Goal: Task Accomplishment & Management: Manage account settings

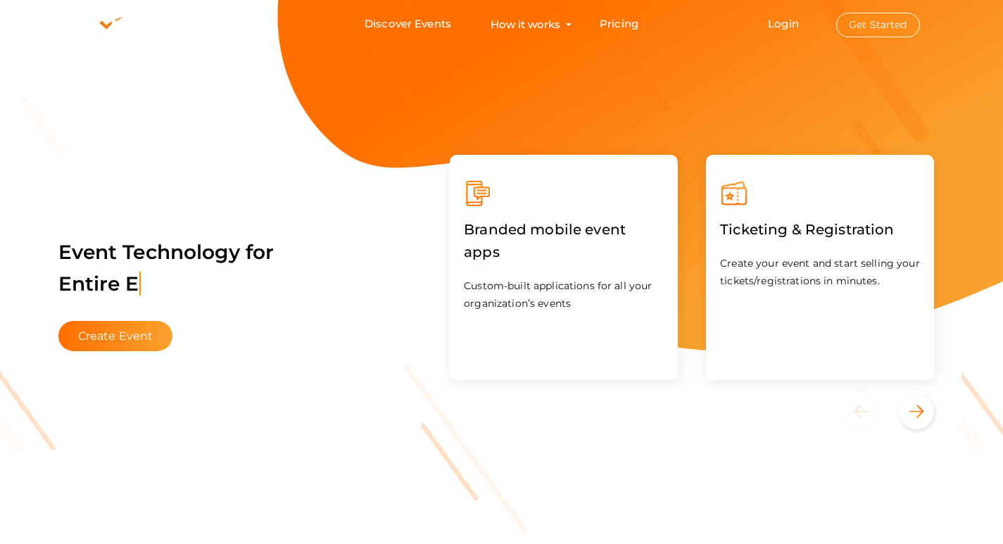
click at [882, 23] on button "Get Started" at bounding box center [878, 25] width 84 height 25
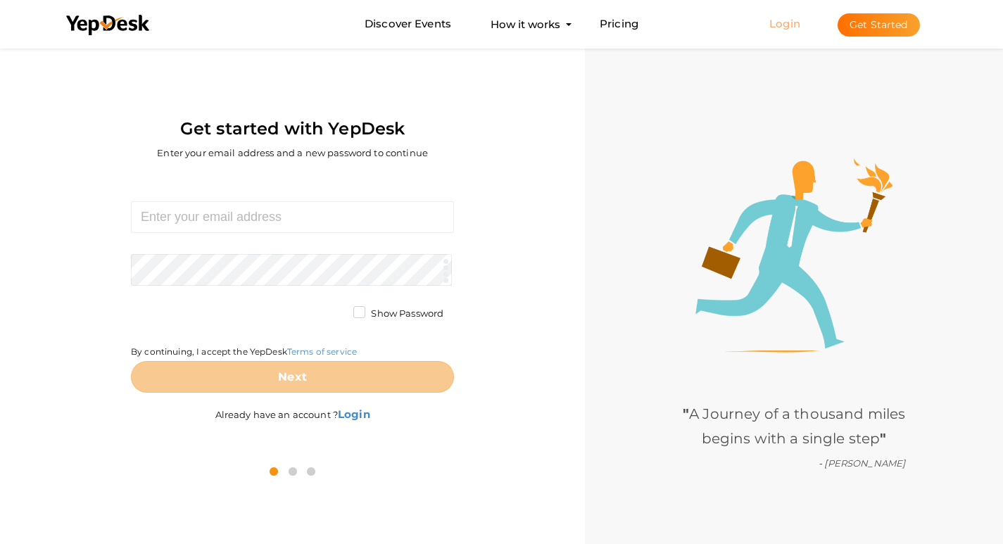
click at [775, 23] on link "Login" at bounding box center [784, 23] width 31 height 13
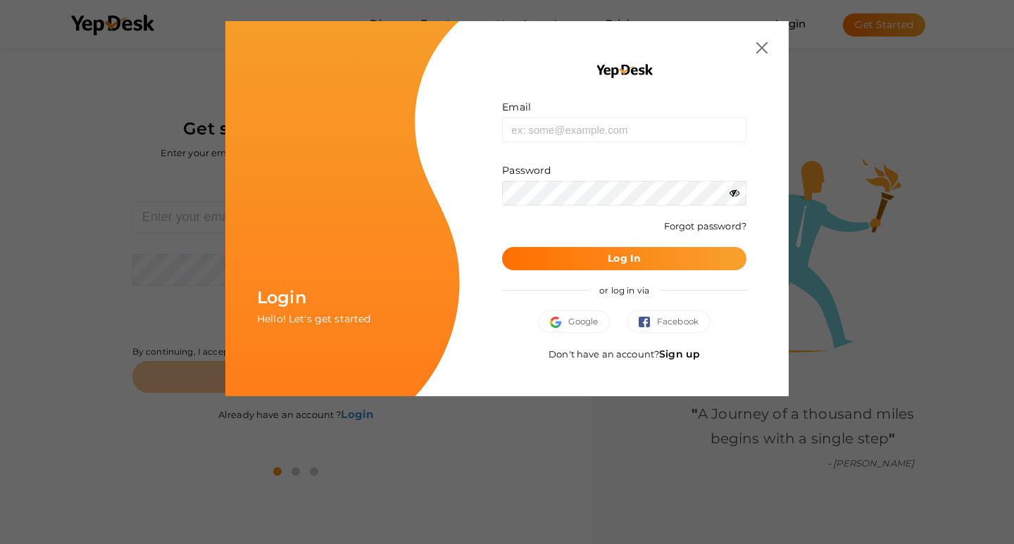
click at [681, 356] on link "Sign up" at bounding box center [679, 354] width 41 height 13
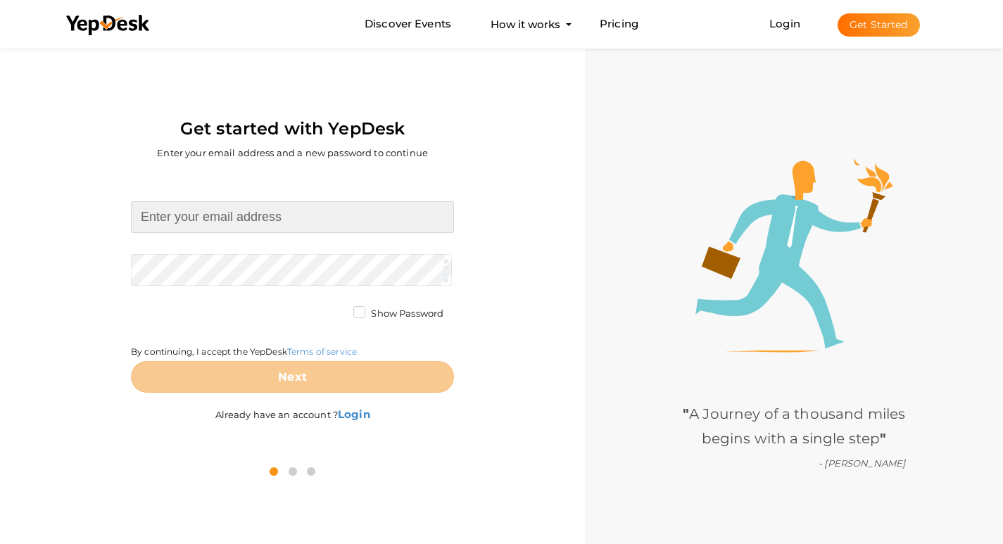
click at [206, 212] on input at bounding box center [292, 217] width 323 height 32
paste input "[EMAIL_ADDRESS][DOMAIN_NAME]"
type input "[EMAIL_ADDRESS][DOMAIN_NAME]"
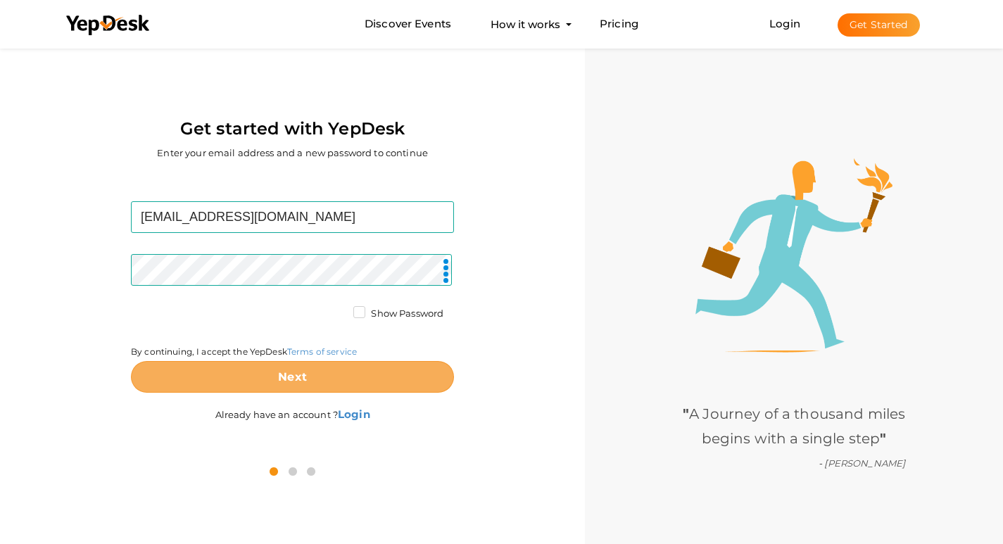
click at [266, 378] on button "Next" at bounding box center [292, 377] width 323 height 32
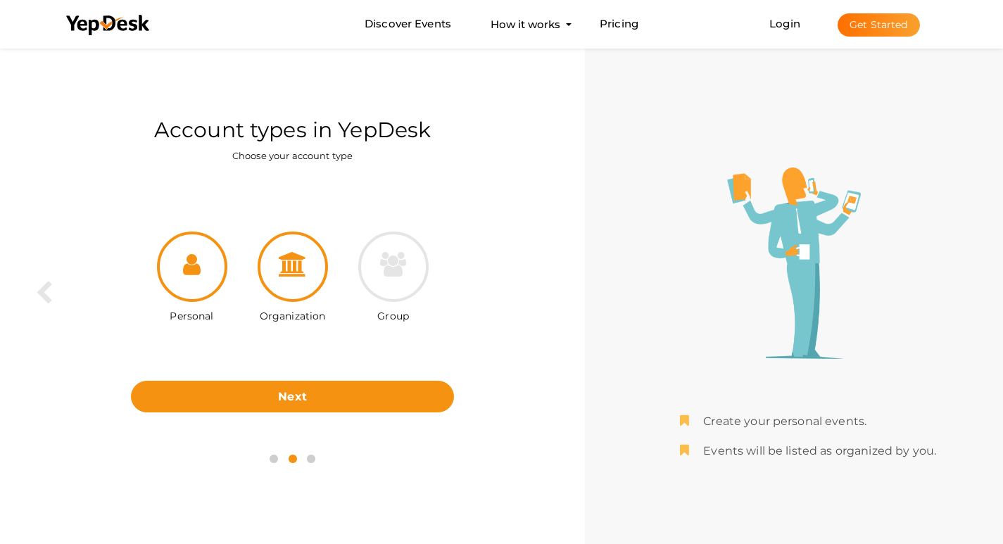
click at [289, 272] on icon at bounding box center [293, 264] width 28 height 25
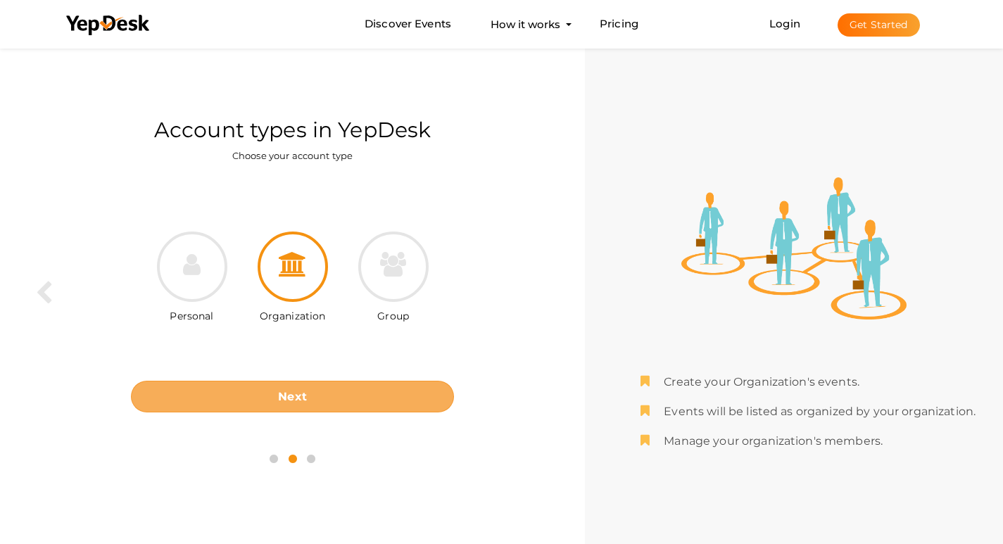
click at [285, 396] on b "Next" at bounding box center [292, 396] width 29 height 13
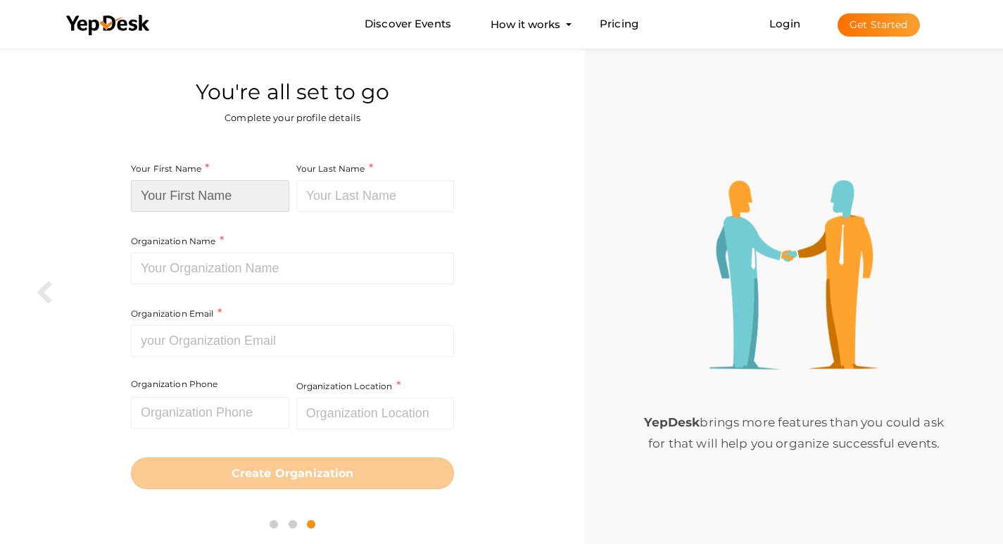
click at [224, 198] on input at bounding box center [210, 196] width 158 height 32
paste input "Panic Sweets"
drag, startPoint x: 179, startPoint y: 193, endPoint x: 233, endPoint y: 196, distance: 54.3
click at [233, 196] on input "Panic Sweets" at bounding box center [210, 196] width 158 height 32
type input "Panic Sweets"
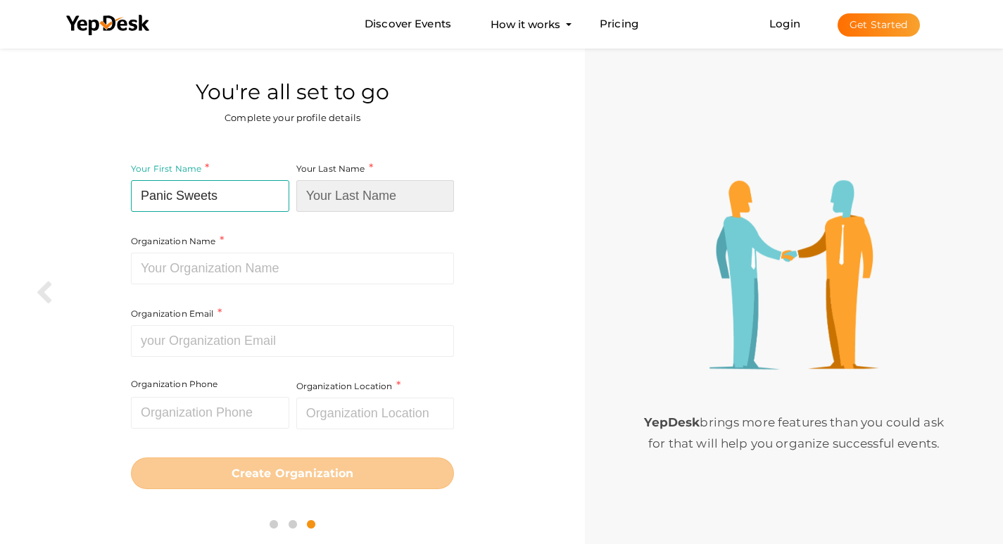
click at [342, 187] on input at bounding box center [375, 196] width 158 height 32
paste input "Sweets"
type input "Sweets"
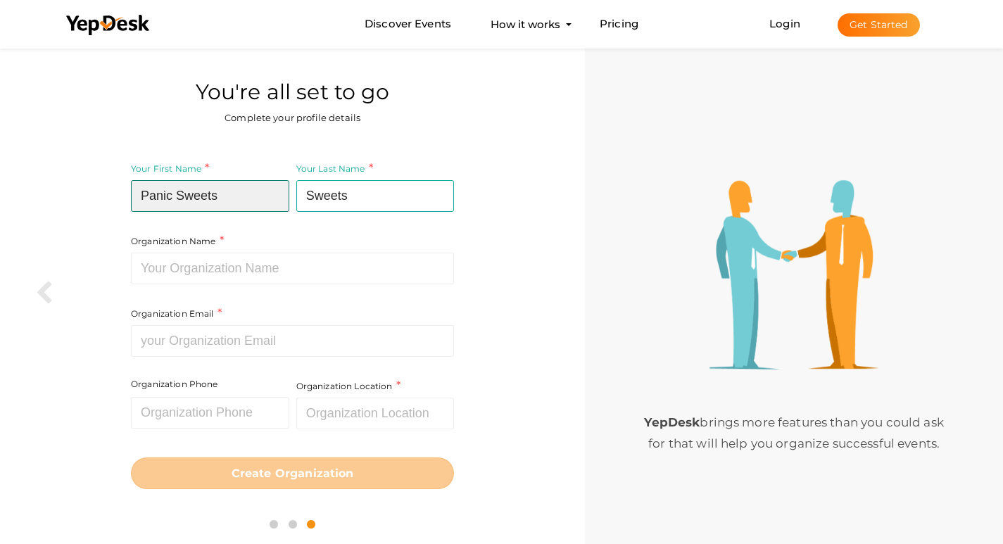
click at [236, 189] on input "Panic Sweets" at bounding box center [210, 196] width 158 height 32
type input "Panic"
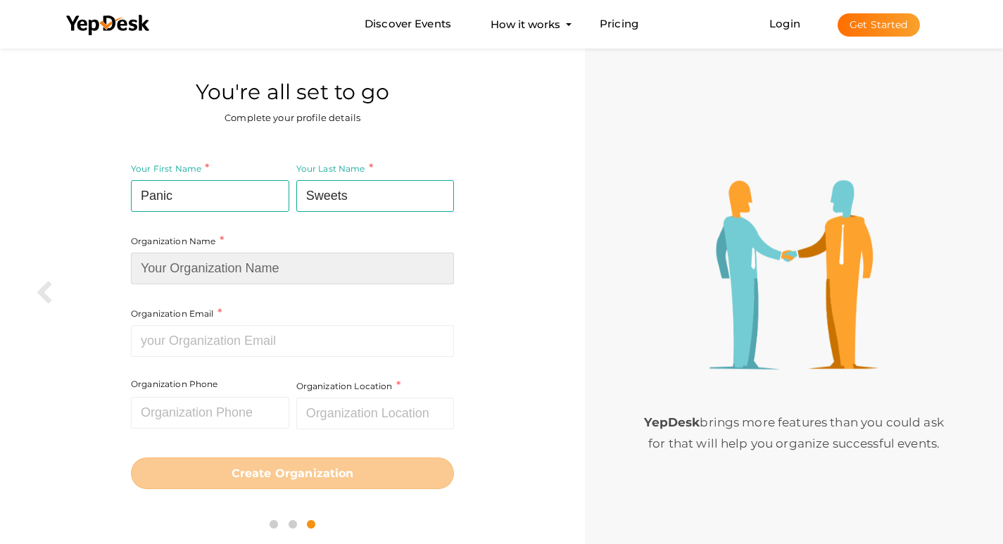
click at [217, 270] on input at bounding box center [292, 269] width 323 height 32
paste input "Sweets"
type input "S"
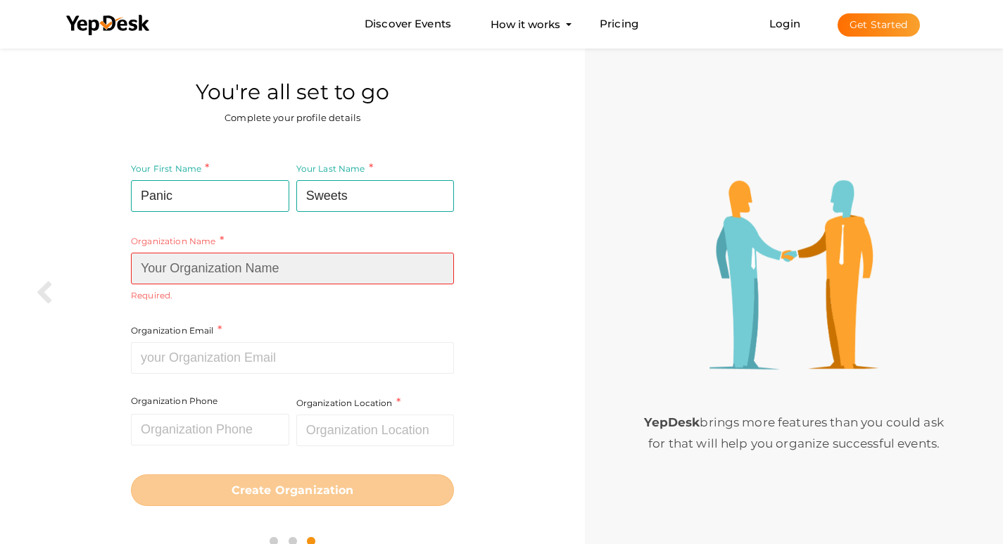
paste input "Panic Sweets"
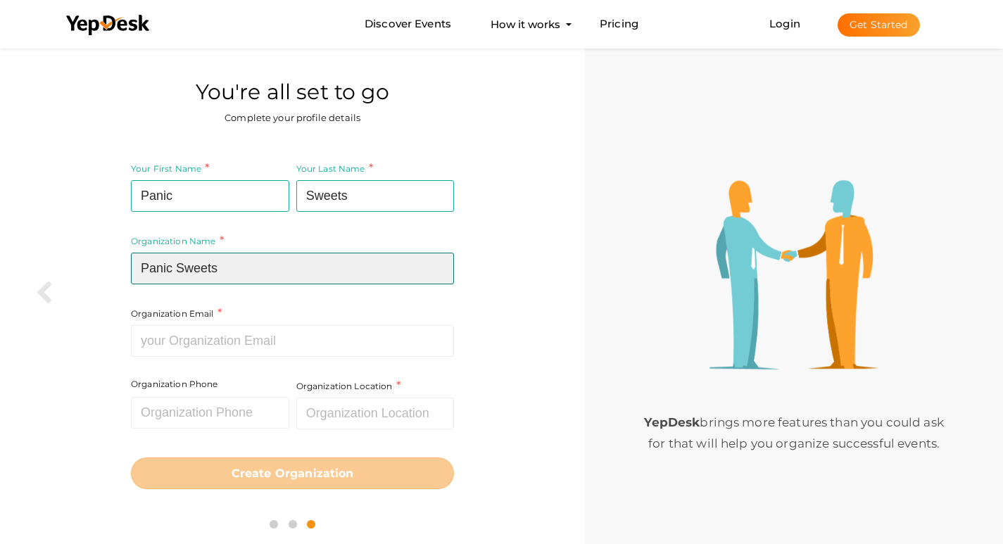
type input "Panic Sweets"
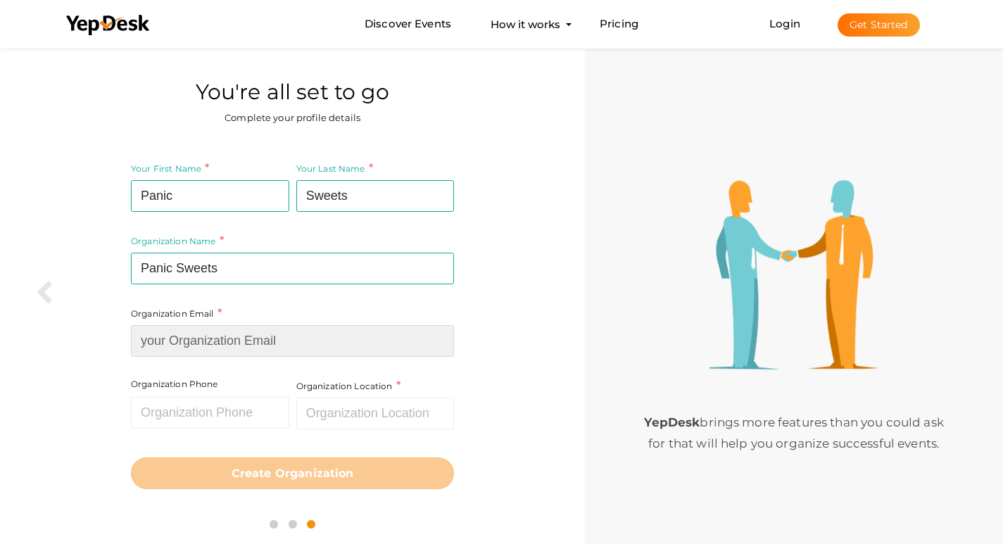
click at [163, 345] on input at bounding box center [292, 341] width 323 height 32
paste input "[EMAIL_ADDRESS][DOMAIN_NAME]"
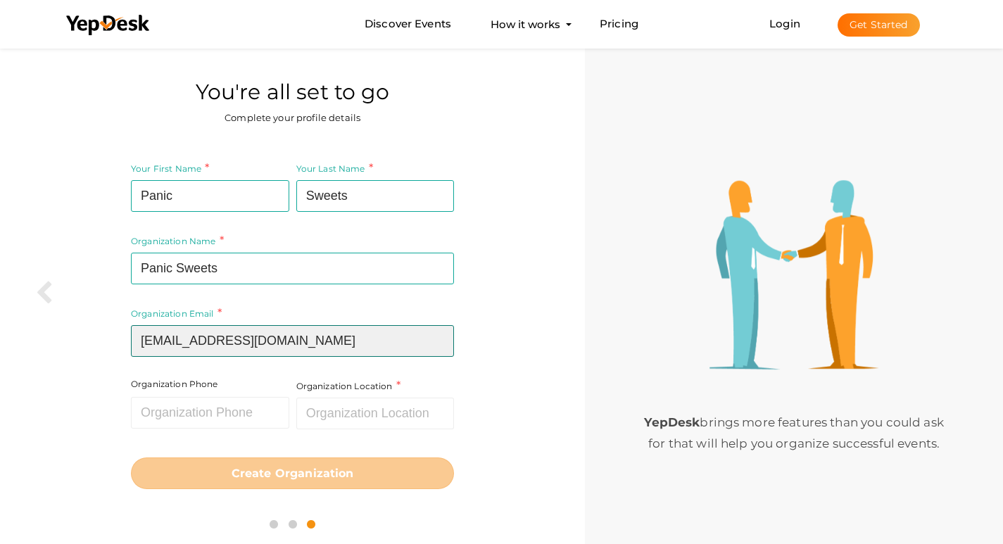
type input "[EMAIL_ADDRESS][DOMAIN_NAME]"
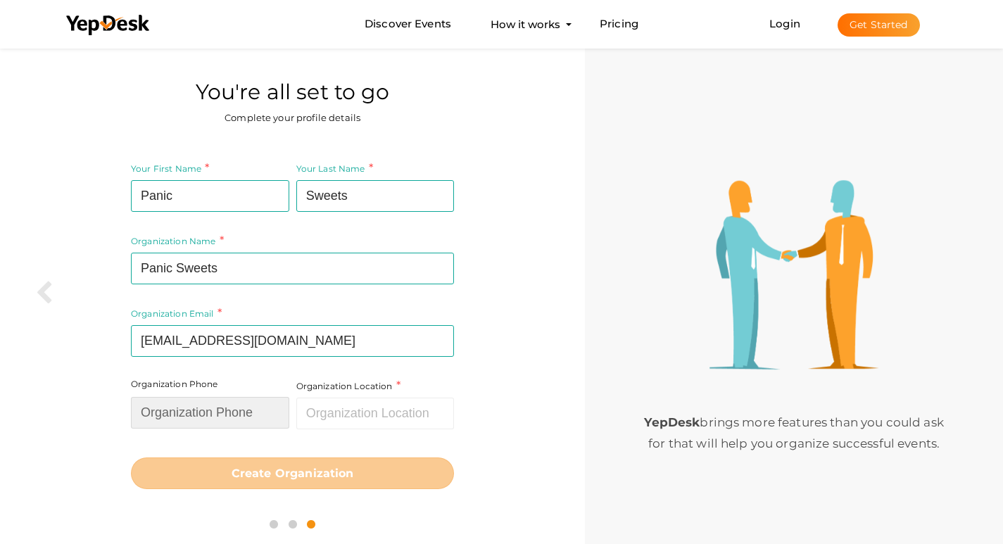
click at [185, 414] on input "text" at bounding box center [210, 413] width 158 height 32
type input "25532005"
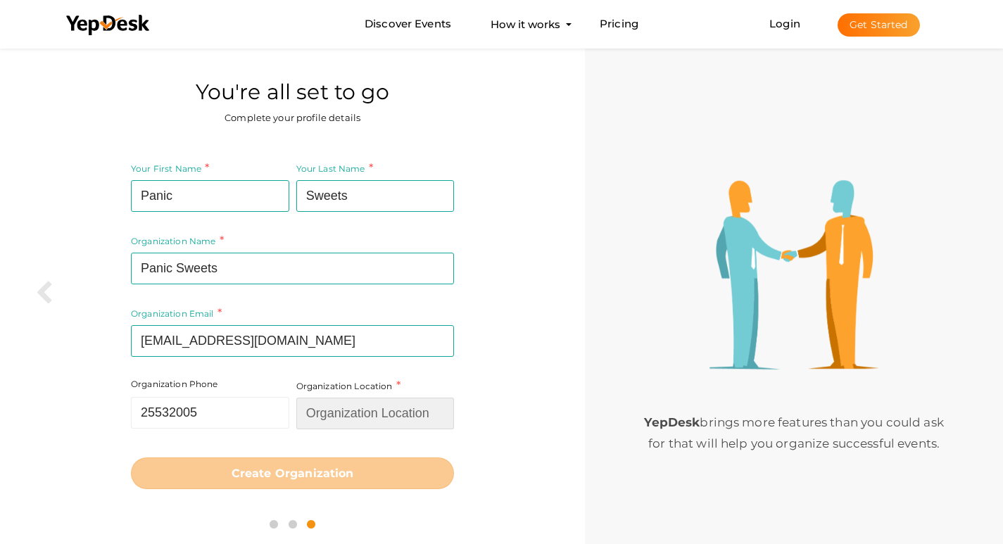
type input "Cyprus"
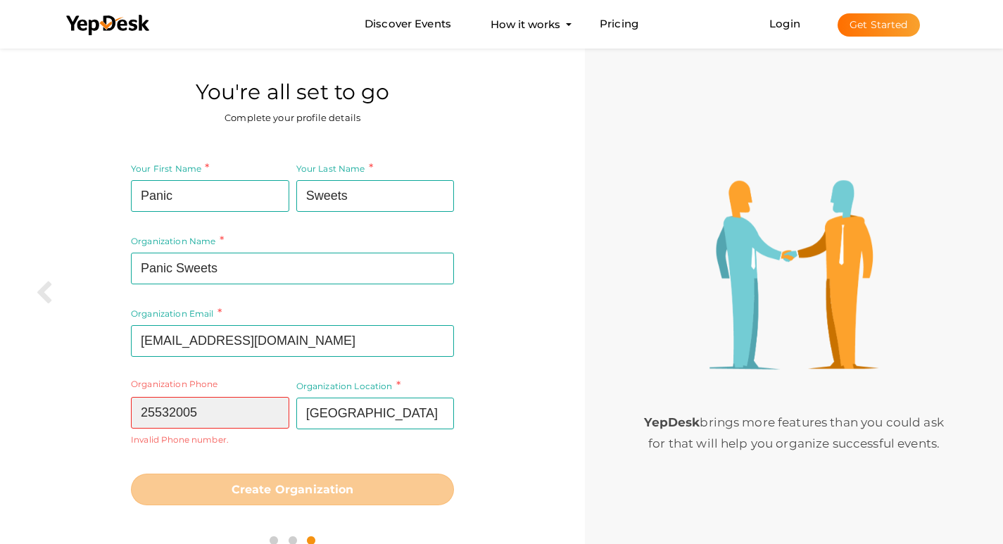
click at [222, 410] on input "25532005" at bounding box center [210, 413] width 158 height 32
type input "2"
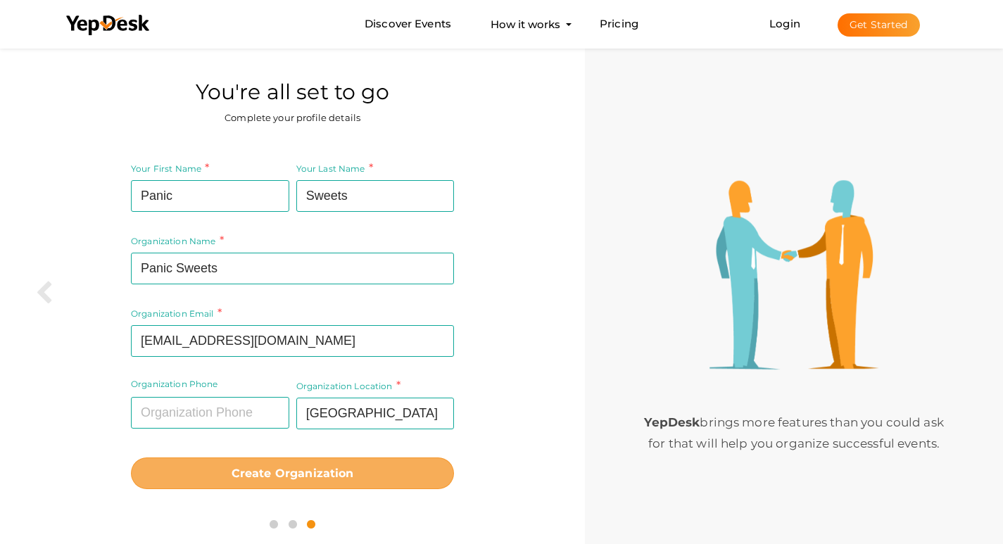
click at [299, 481] on button "Create Organization" at bounding box center [292, 474] width 323 height 32
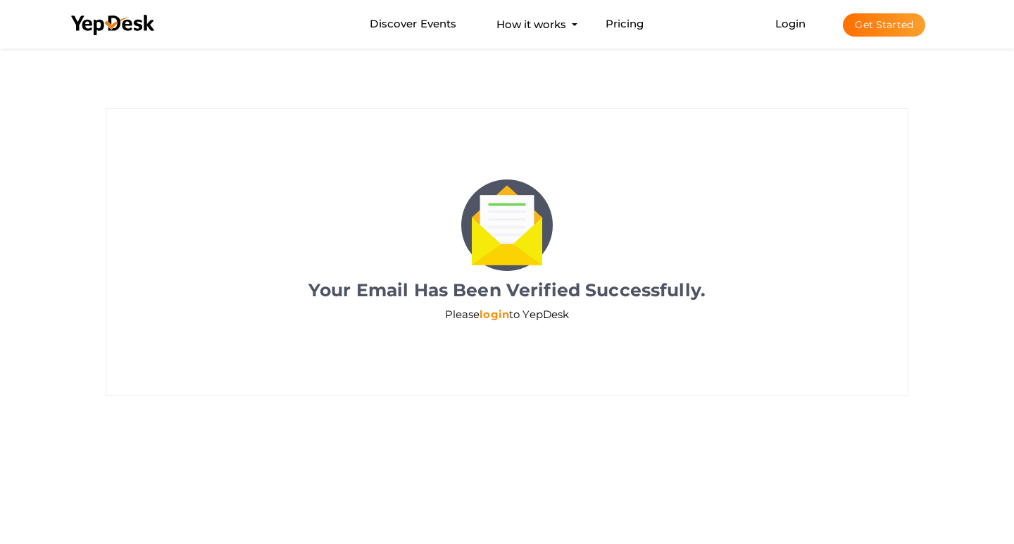
click at [495, 315] on link "login" at bounding box center [494, 314] width 30 height 13
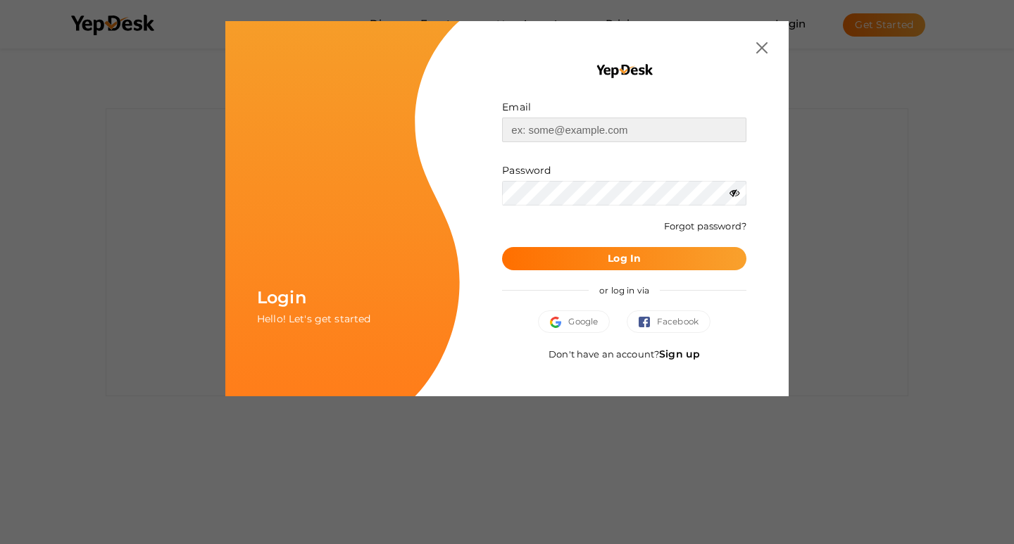
click at [537, 130] on input "text" at bounding box center [624, 130] width 244 height 25
type input "panicsweets29@gmail.com"
click at [575, 262] on button "Log In" at bounding box center [624, 258] width 244 height 23
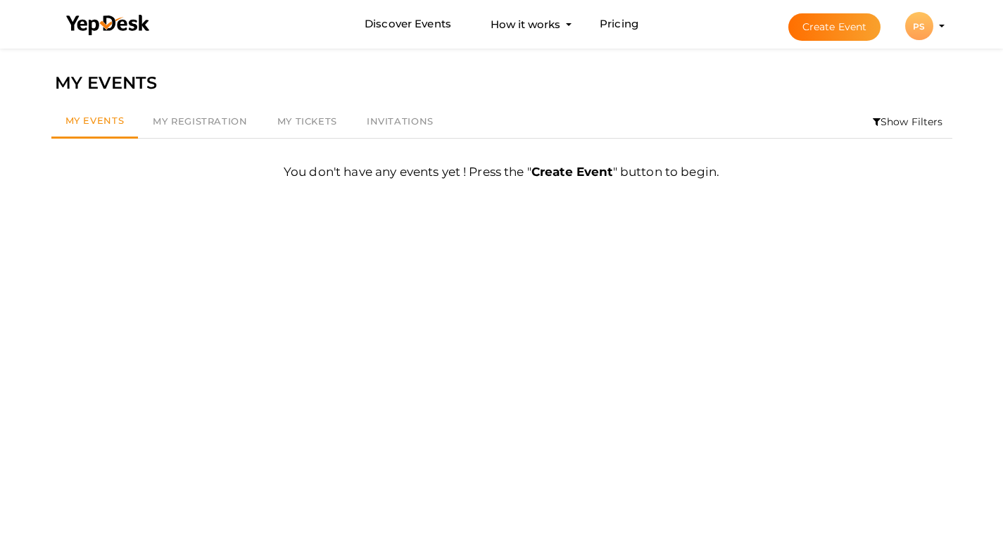
click at [912, 18] on div "PS" at bounding box center [919, 26] width 28 height 28
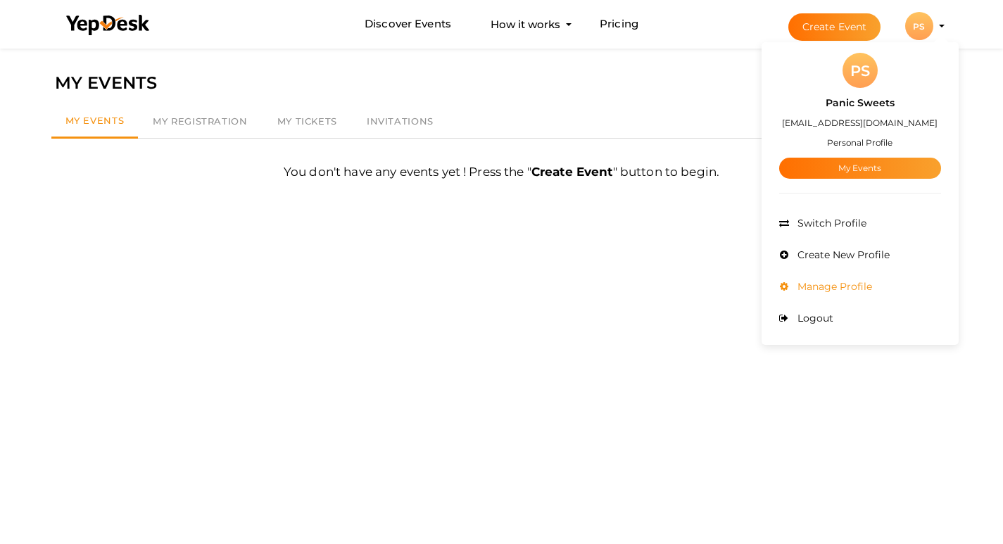
click at [833, 291] on span "Manage Profile" at bounding box center [833, 286] width 78 height 13
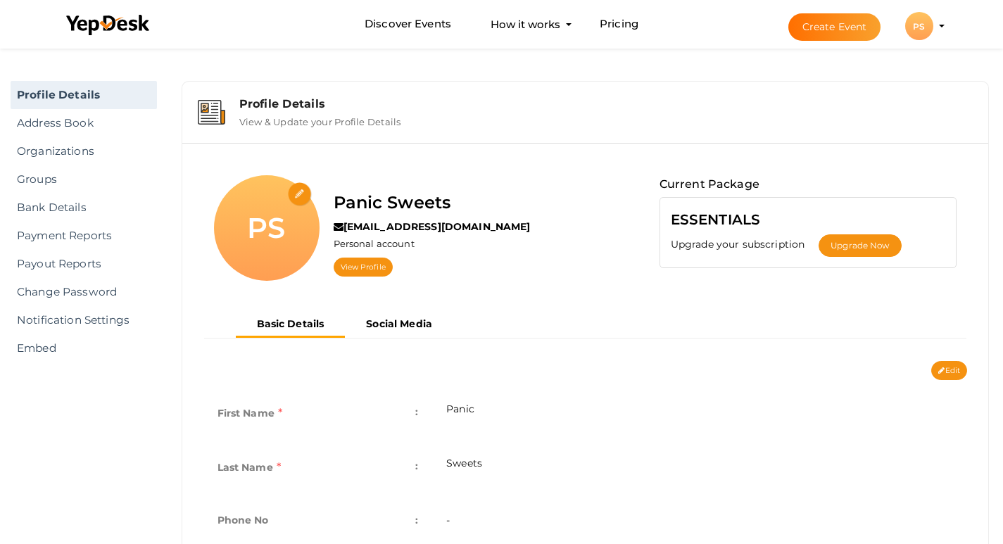
click at [299, 194] on input "file" at bounding box center [300, 194] width 25 height 25
type input "C:\fakepath\Panic sweets.jpg"
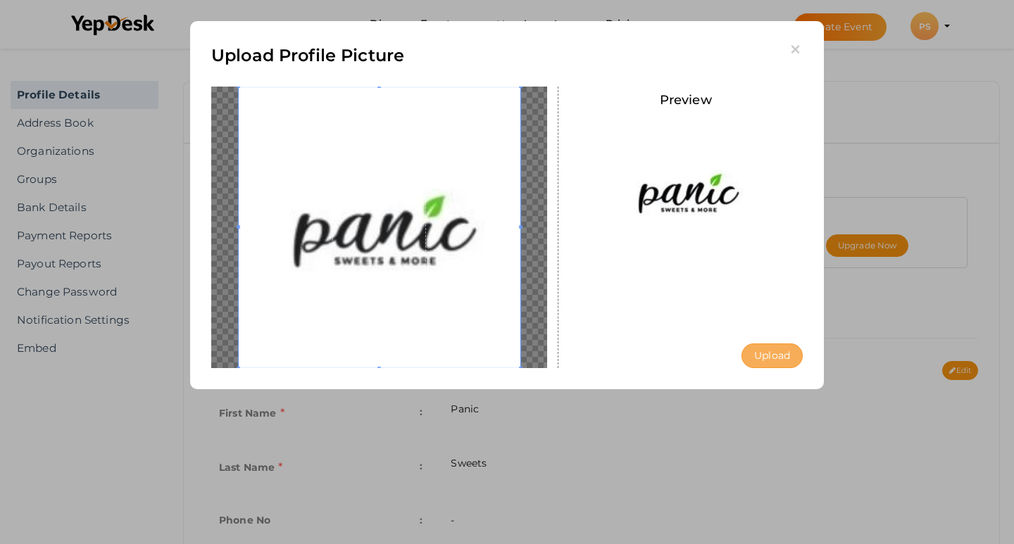
click at [759, 352] on button "Upload" at bounding box center [771, 355] width 61 height 25
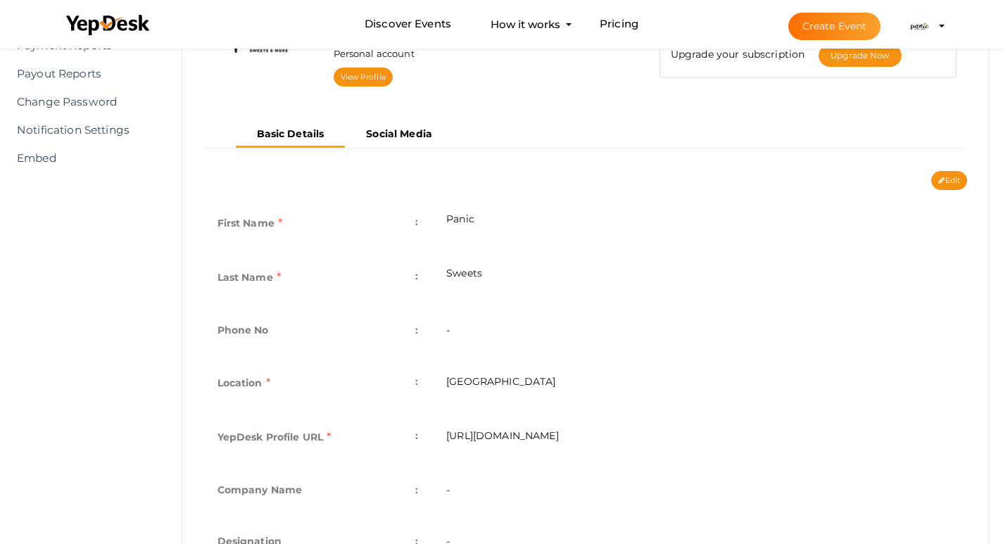
scroll to position [211, 0]
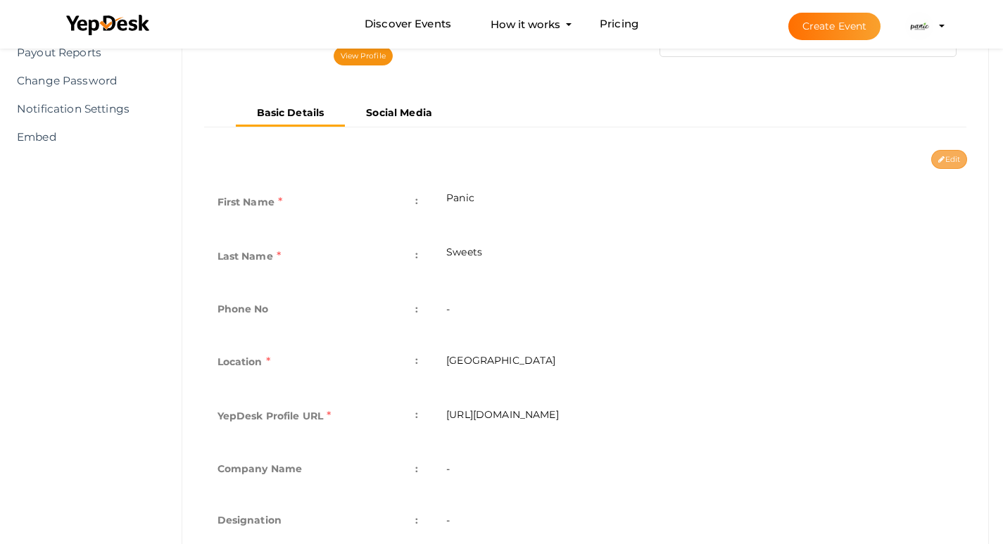
click at [957, 153] on button "Edit" at bounding box center [949, 159] width 36 height 19
type input "Panic"
type input "Sweets"
type input "[GEOGRAPHIC_DATA]"
type input "panic-sweets"
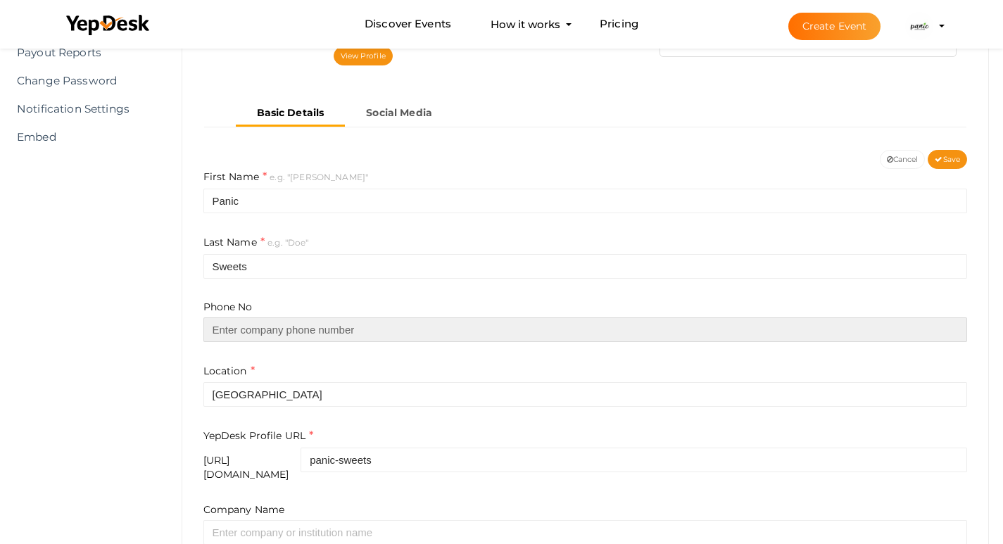
click at [301, 329] on input "text" at bounding box center [585, 329] width 764 height 25
type input "25532005"
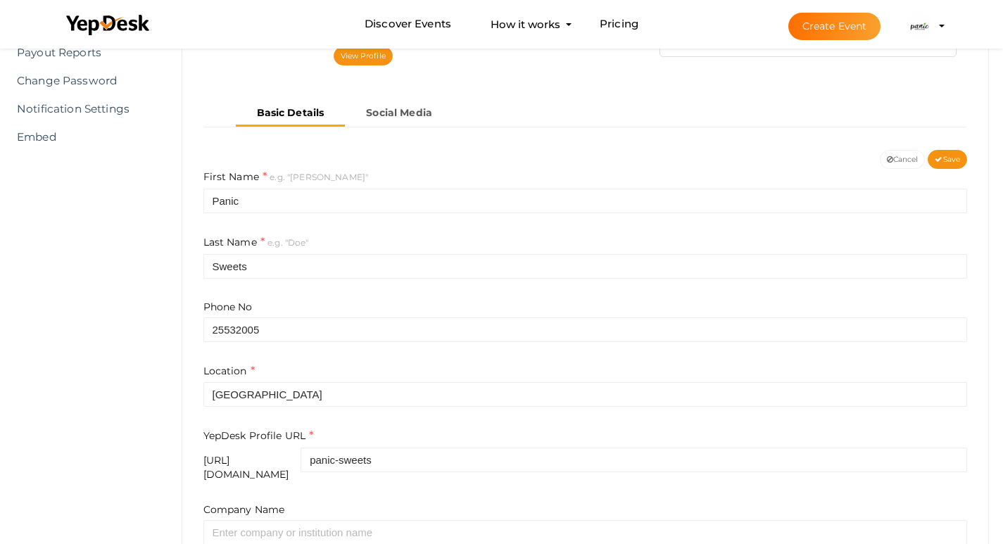
type input "Panic Sweets"
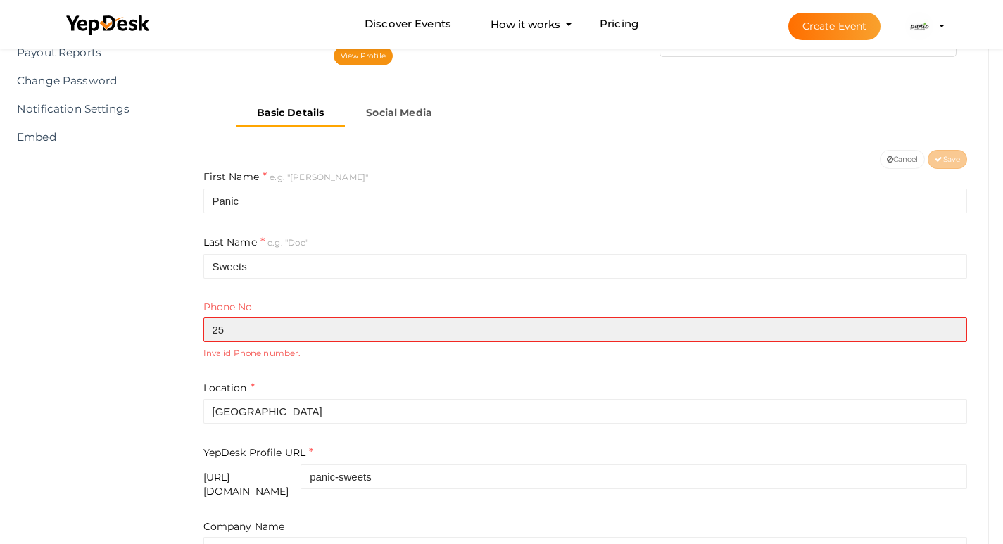
type input "2"
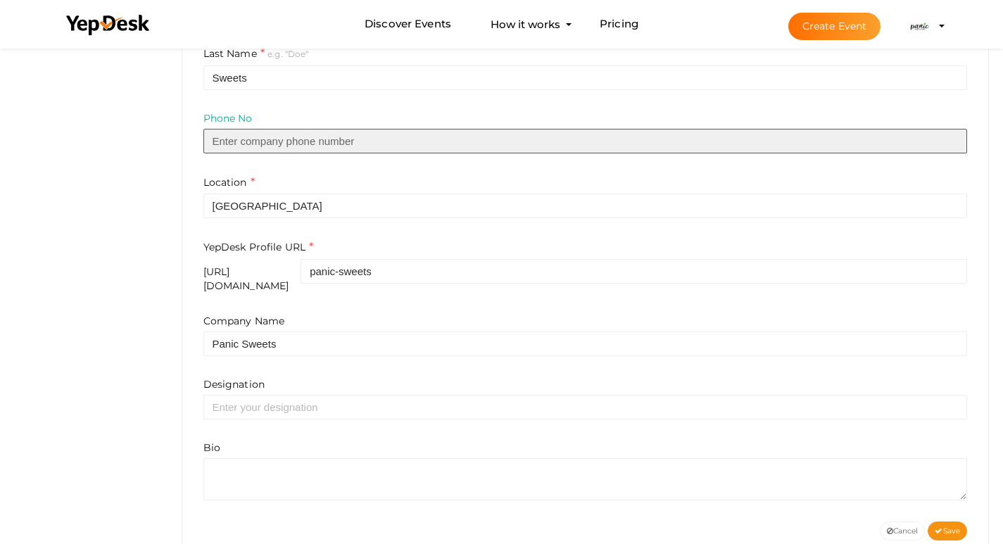
scroll to position [422, 0]
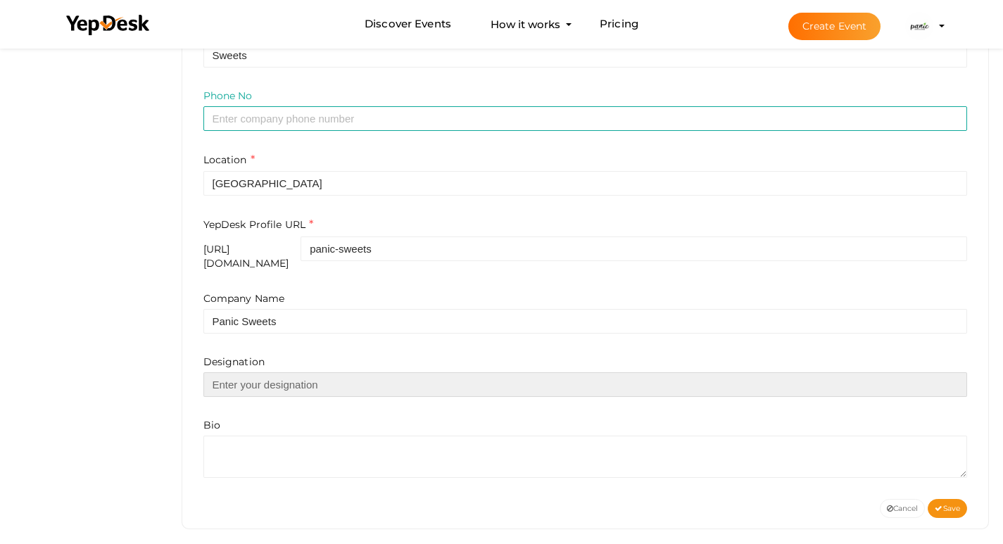
click at [313, 376] on input "text" at bounding box center [585, 384] width 764 height 25
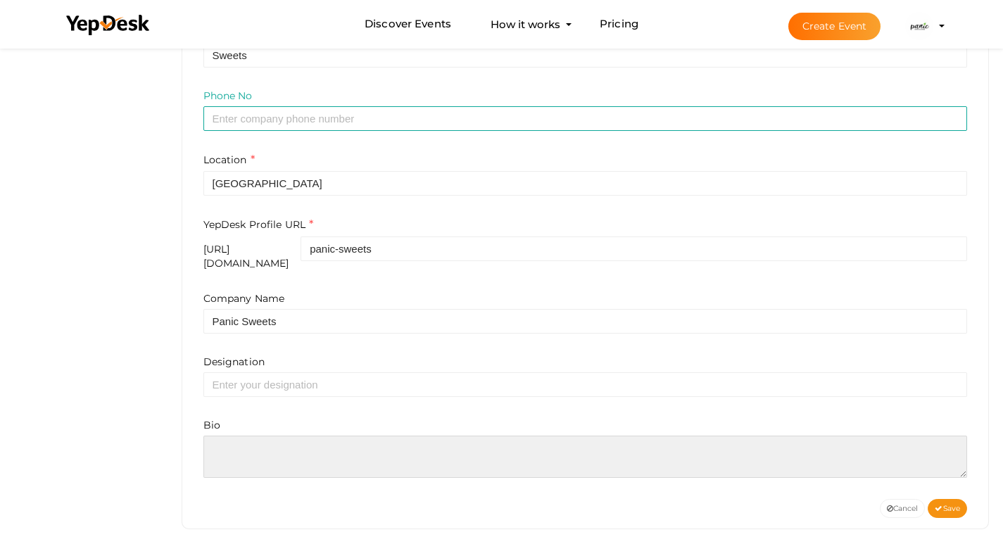
click at [275, 448] on textarea at bounding box center [585, 457] width 764 height 42
paste textarea "Looking for treats that are both delicious and wholesome? Welcome to Panic Swee…"
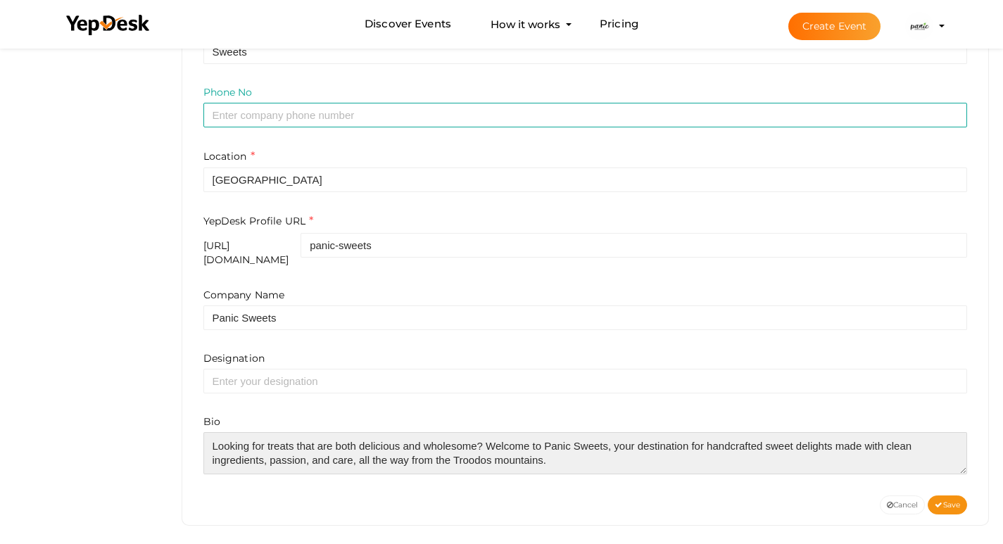
scroll to position [427, 0]
type textarea "Looking for treats that are both delicious and wholesome? Welcome to Panic Swee…"
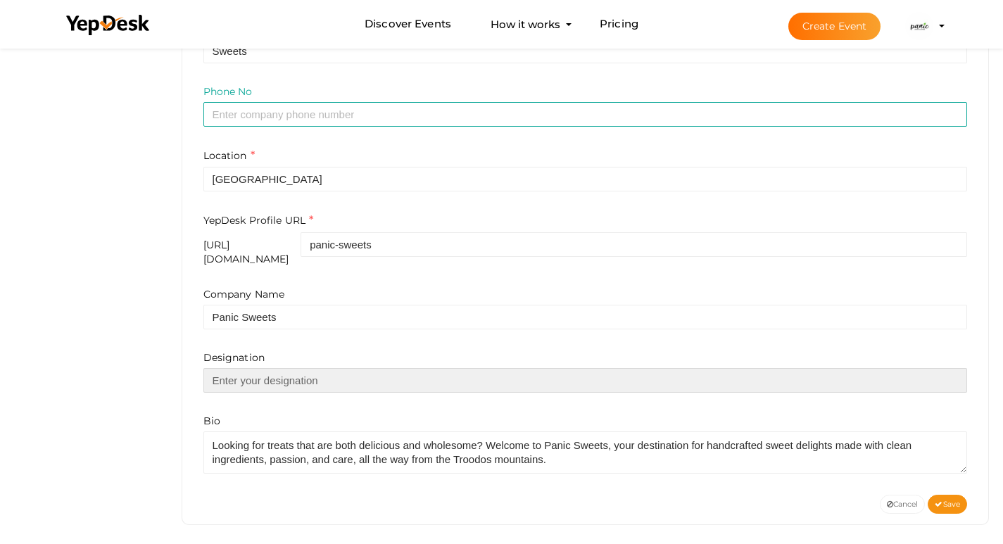
click at [244, 371] on input "text" at bounding box center [585, 380] width 764 height 25
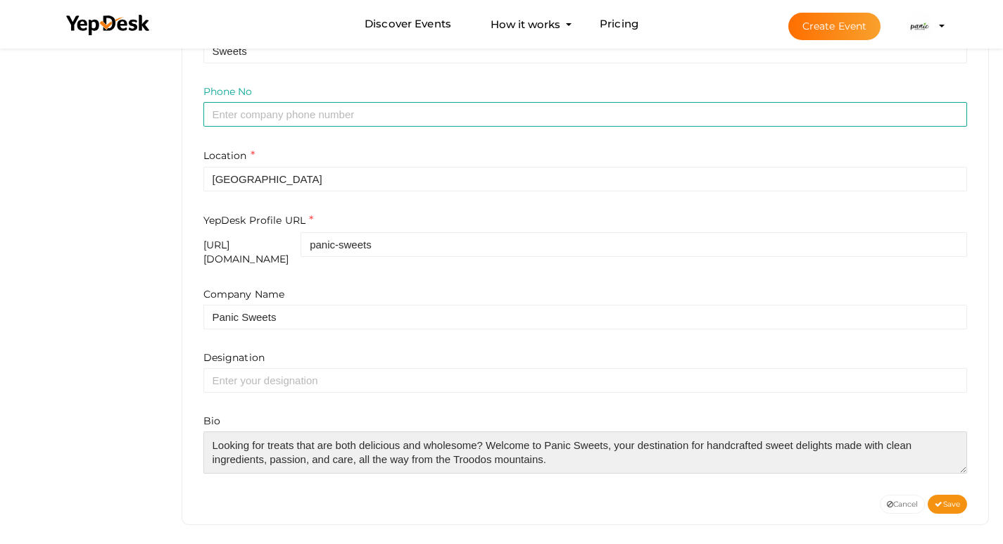
drag, startPoint x: 478, startPoint y: 435, endPoint x: 189, endPoint y: 430, distance: 288.6
click at [189, 430] on div "Panic Sweets panicsweets29@gmail.com Personal account View Profile Current Pack…" at bounding box center [585, 120] width 807 height 808
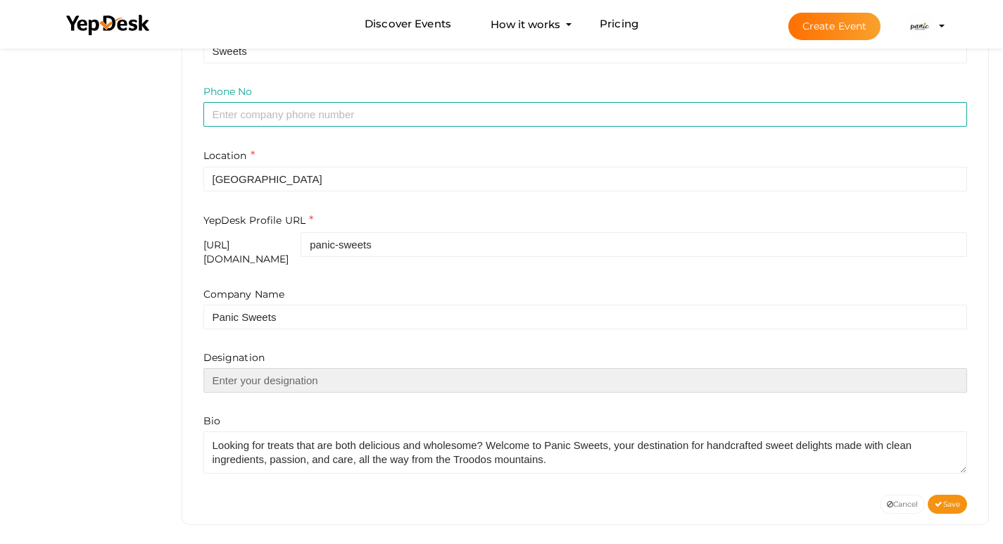
click at [285, 370] on input "text" at bounding box center [585, 380] width 764 height 25
paste input "Looking for treats that are both delicious and wholesome"
type input "Looking for treats that are both delicious and wholesome"
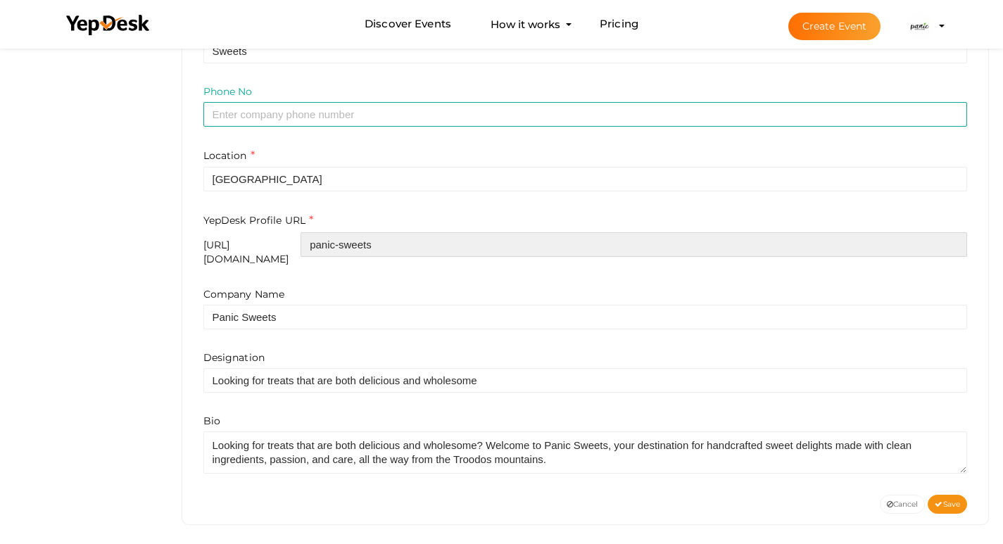
click at [449, 246] on input "panic-sweets" at bounding box center [634, 244] width 667 height 25
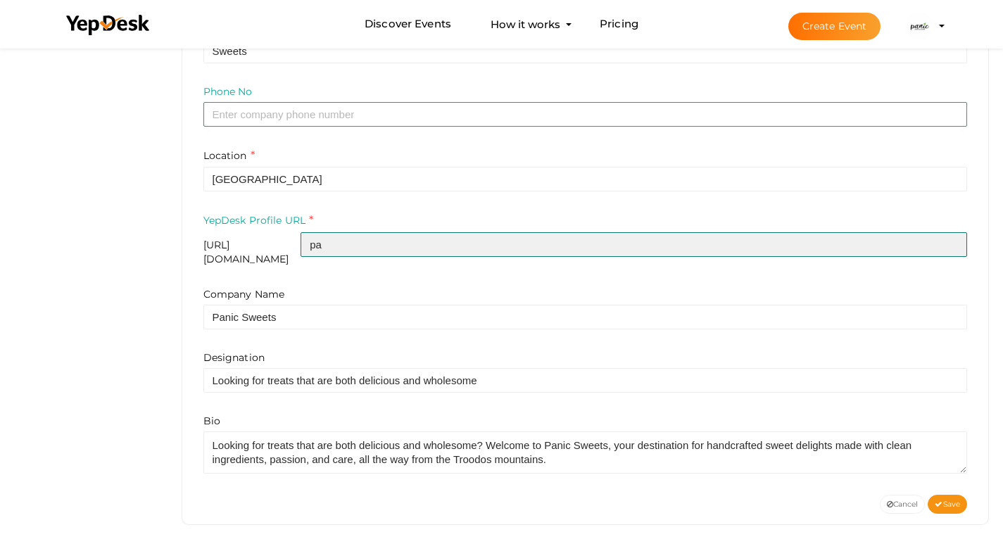
type input "p"
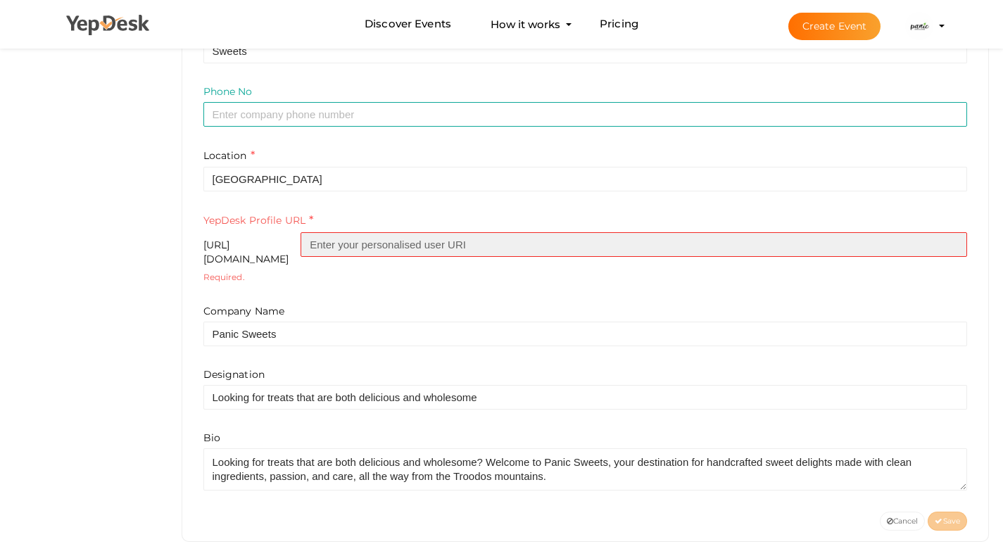
paste input "https-panicsweets-com-"
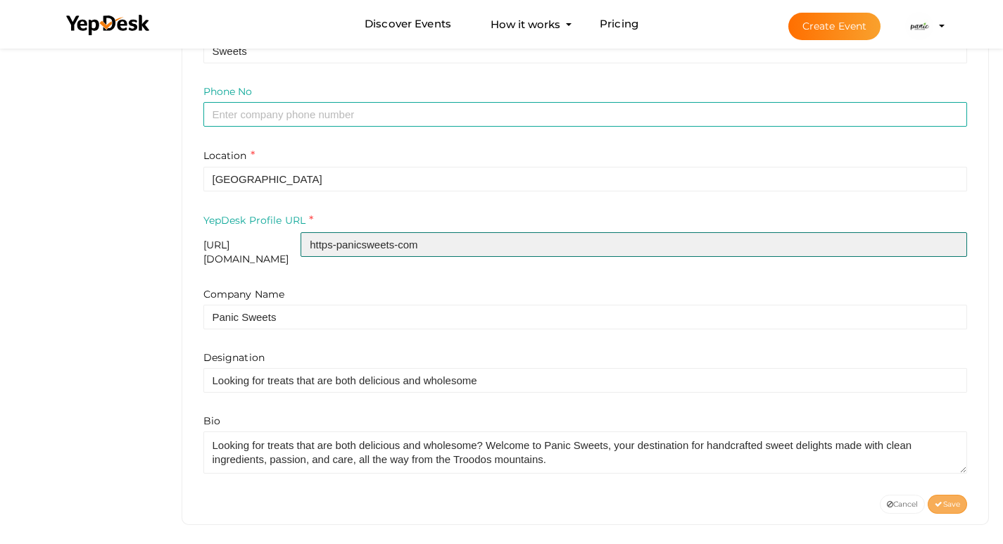
type input "https-panicsweets-com"
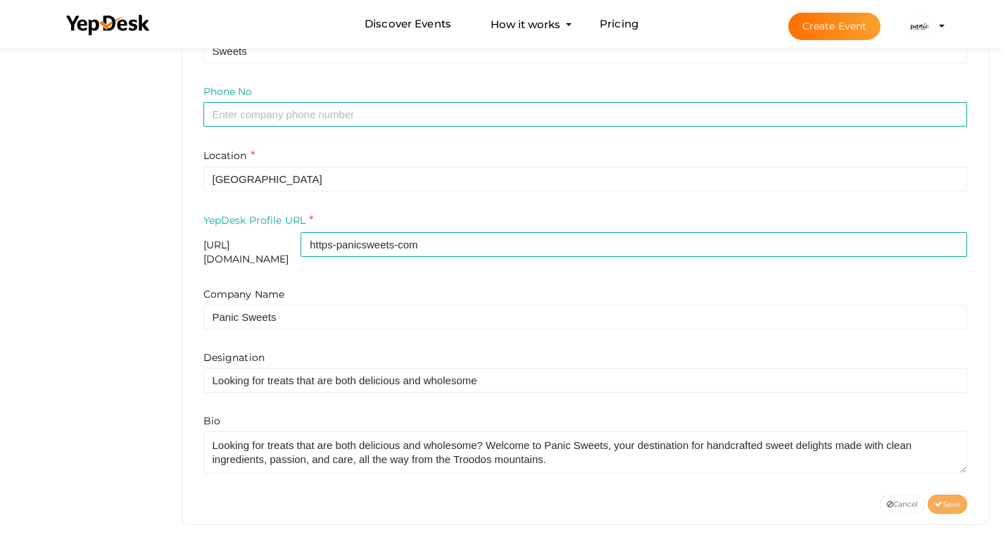
click at [943, 500] on span "Save" at bounding box center [947, 504] width 25 height 9
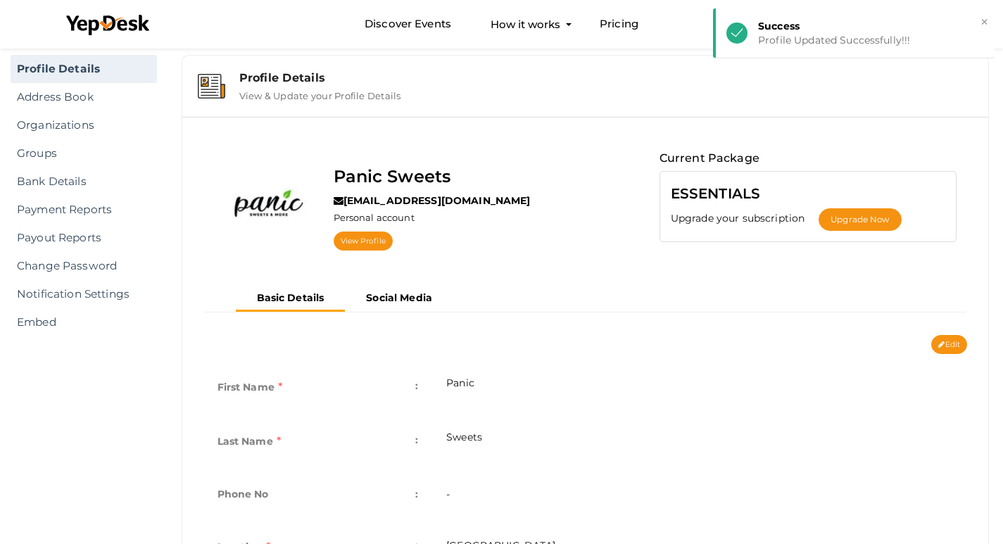
scroll to position [0, 0]
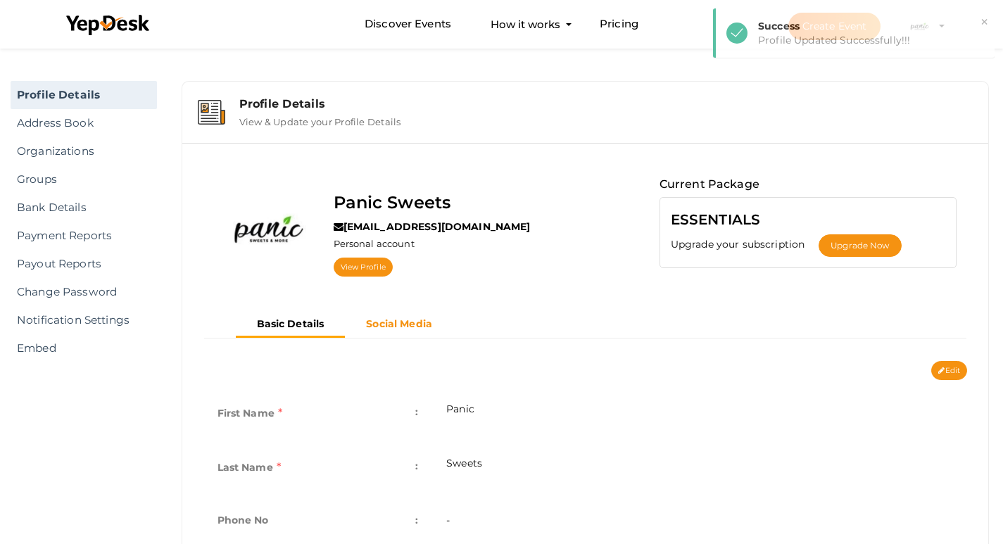
click at [403, 324] on b "Social Media" at bounding box center [399, 323] width 66 height 13
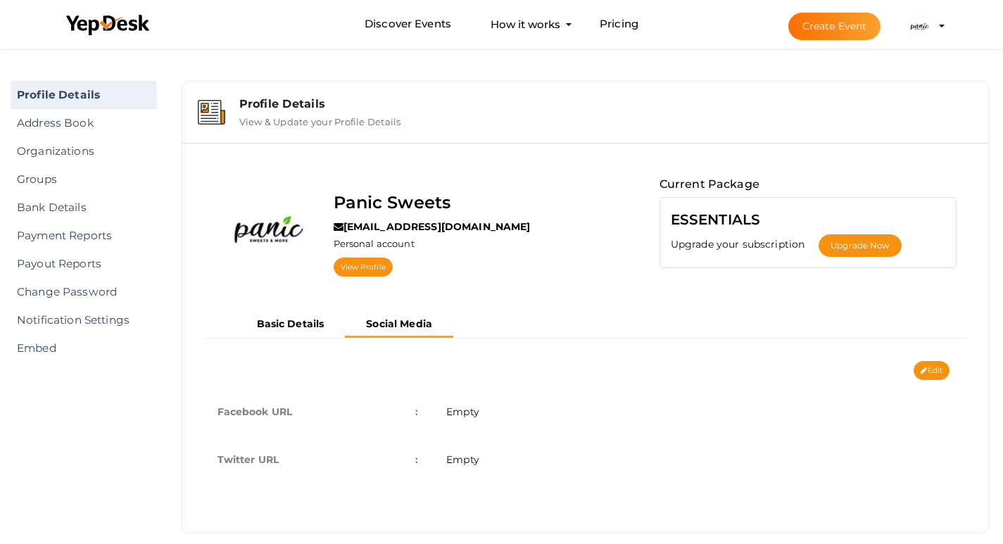
scroll to position [18, 0]
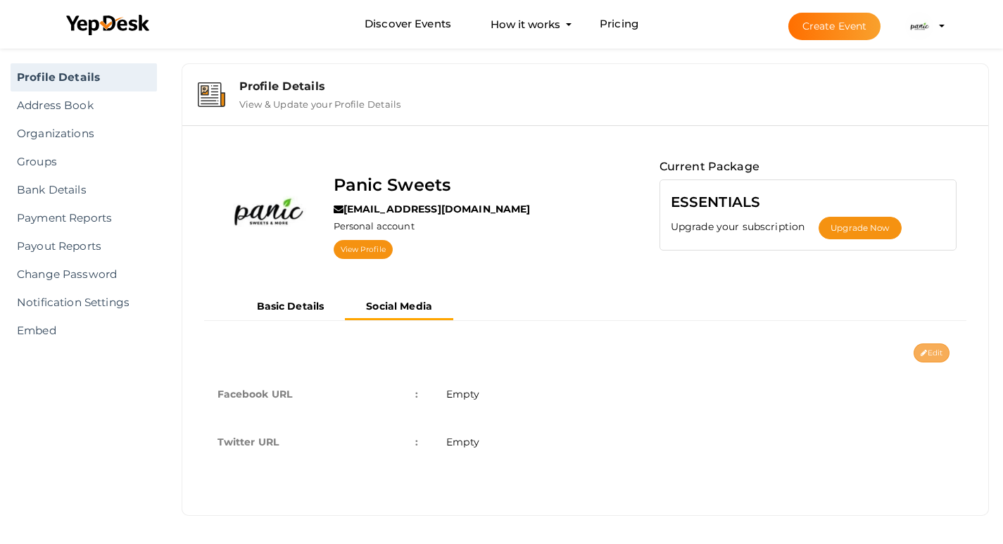
click at [921, 354] on icon at bounding box center [924, 354] width 6 height 8
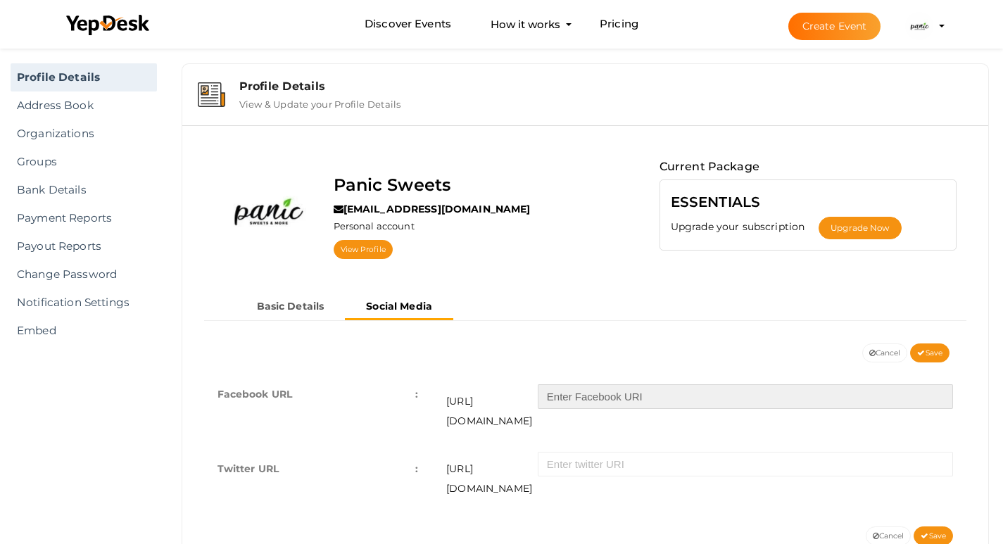
click at [613, 399] on input "text" at bounding box center [745, 396] width 415 height 25
paste input "https://www.facebook.com/panicsweets/"
type input "https://www.facebook.com/panicsweets/"
click at [931, 355] on span "Save" at bounding box center [929, 352] width 25 height 9
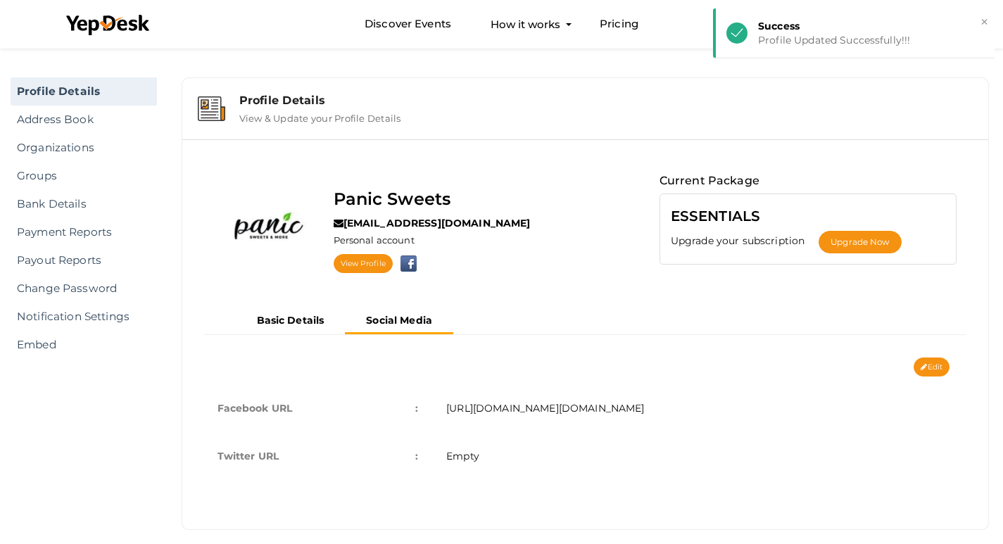
scroll to position [0, 0]
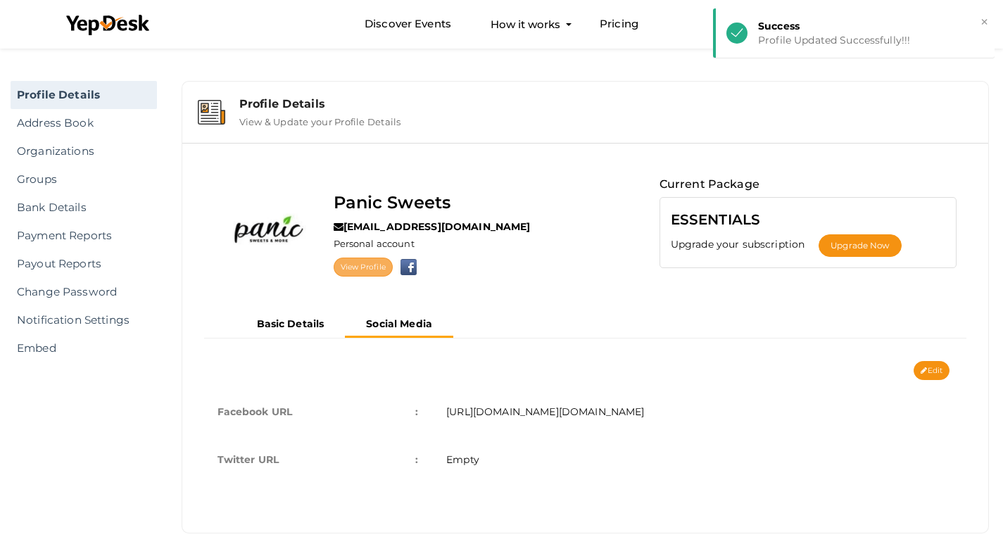
click at [361, 265] on link "View Profile" at bounding box center [363, 267] width 59 height 19
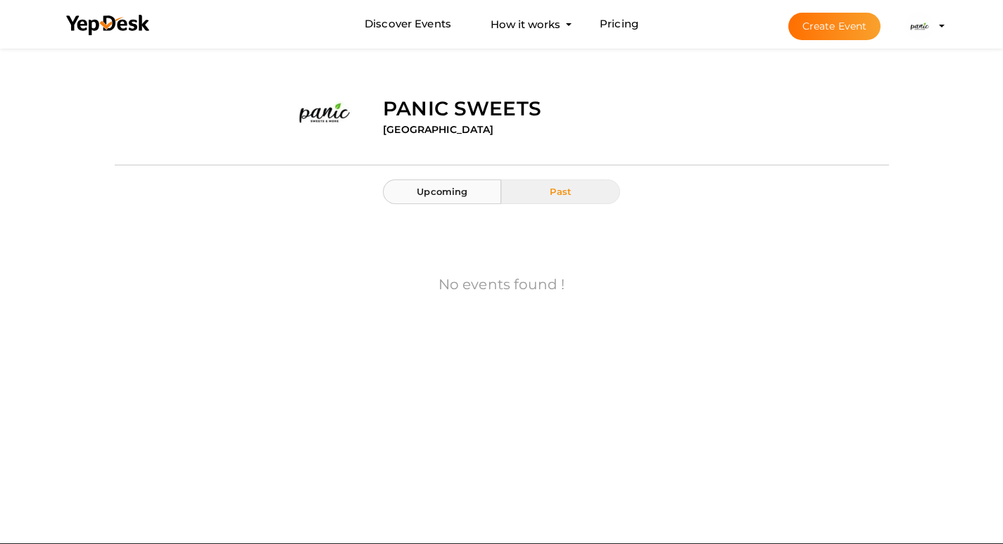
click at [420, 194] on span "Upcoming" at bounding box center [442, 191] width 51 height 11
click at [916, 31] on img at bounding box center [919, 26] width 28 height 28
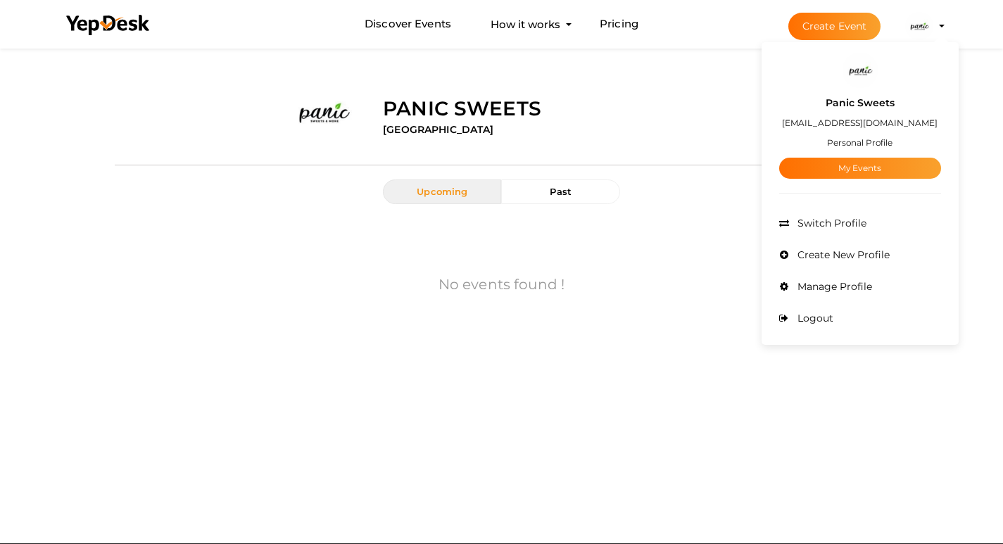
click at [879, 143] on small "Personal Profile" at bounding box center [859, 142] width 65 height 11
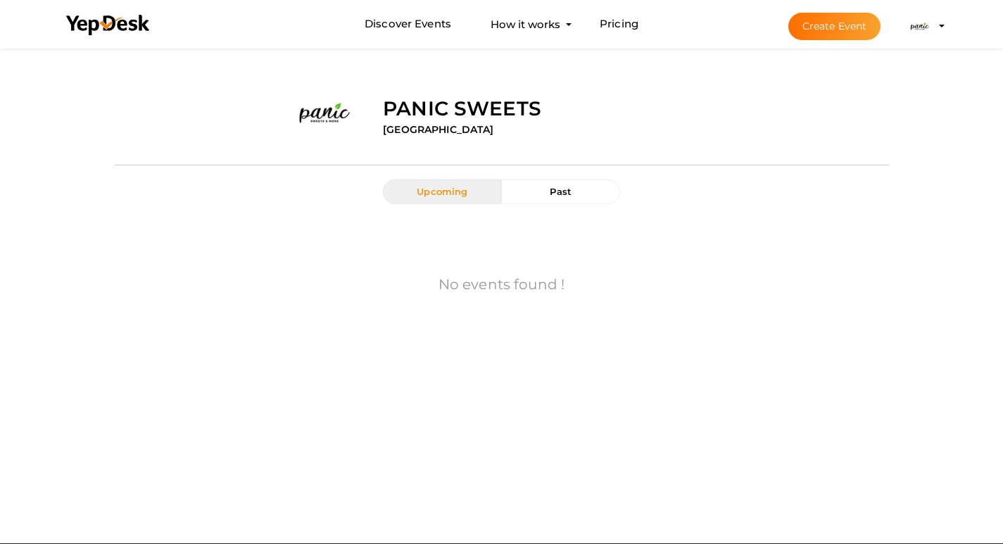
click at [918, 20] on img at bounding box center [919, 26] width 28 height 28
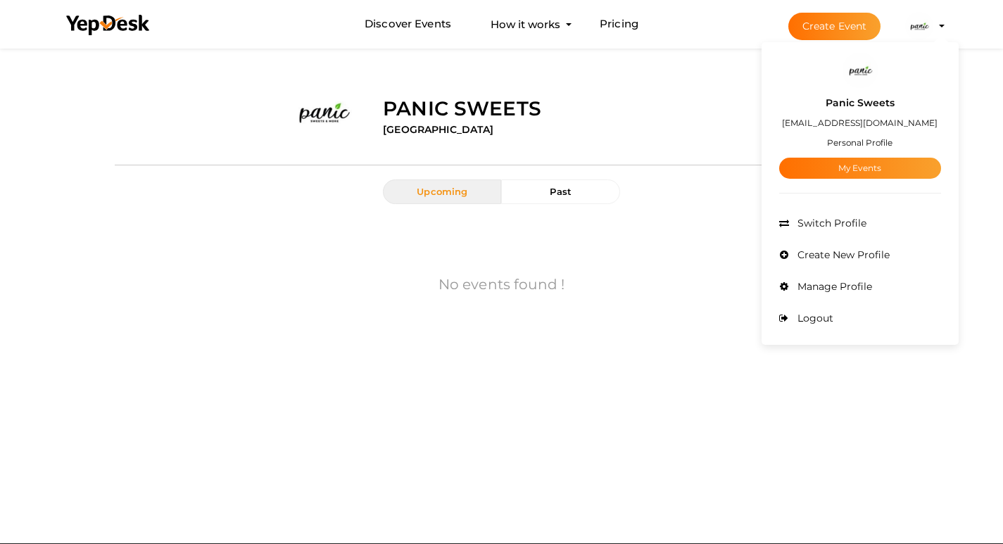
click at [856, 106] on label "Panic Sweets" at bounding box center [860, 103] width 69 height 16
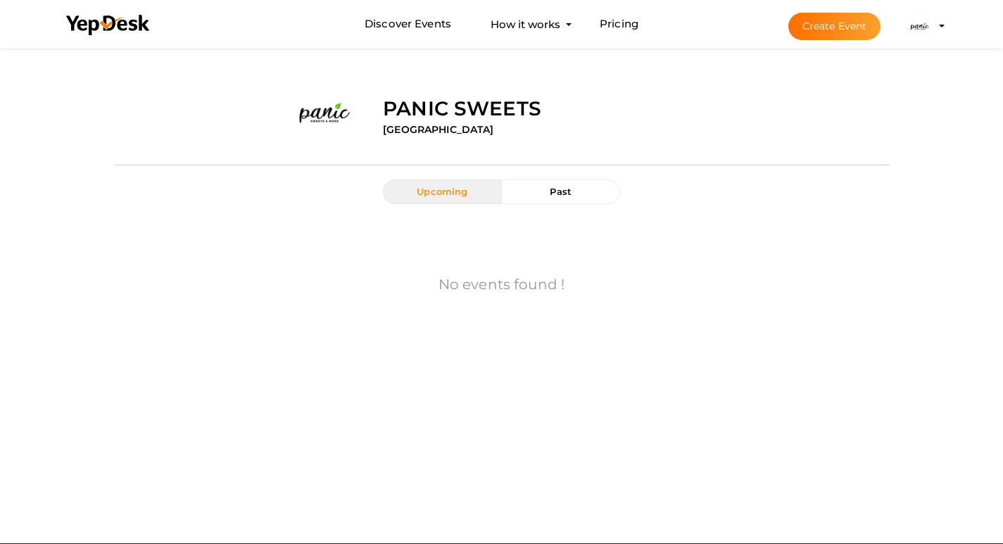
click at [923, 25] on img at bounding box center [919, 26] width 28 height 28
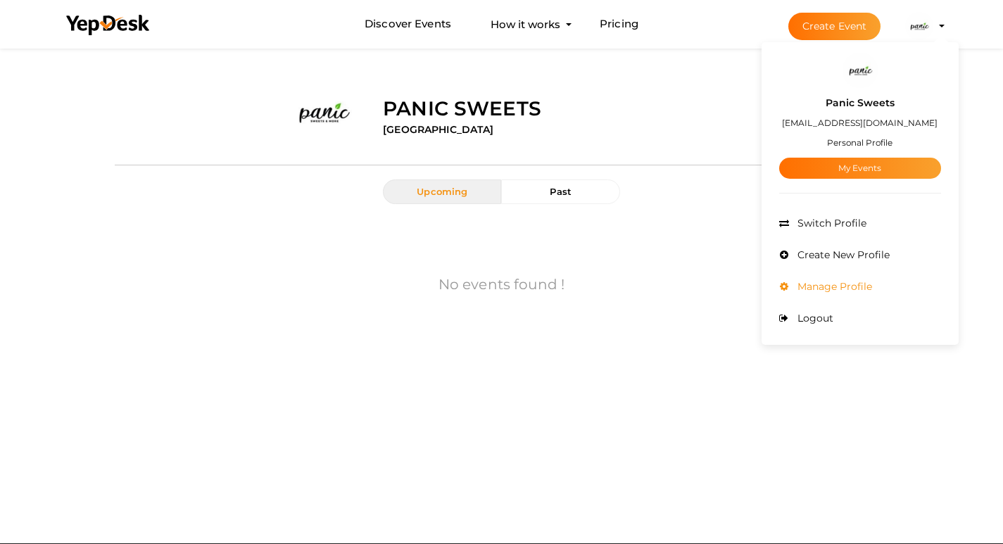
click at [836, 291] on span "Manage Profile" at bounding box center [833, 286] width 78 height 13
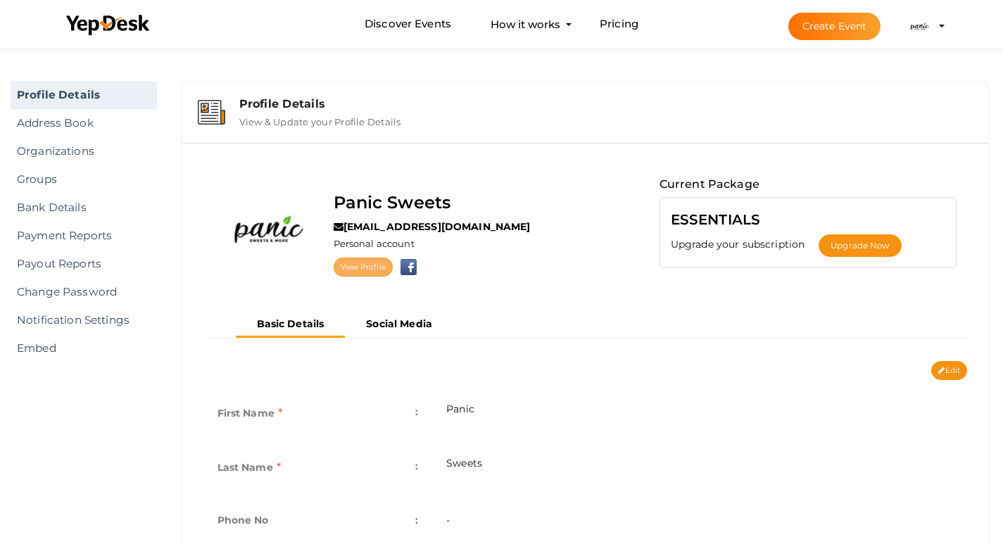
click at [358, 272] on link "View Profile" at bounding box center [363, 267] width 59 height 19
click at [363, 270] on link "View Profile" at bounding box center [363, 267] width 59 height 19
click at [302, 122] on label "View & Update your Profile Details" at bounding box center [320, 119] width 162 height 17
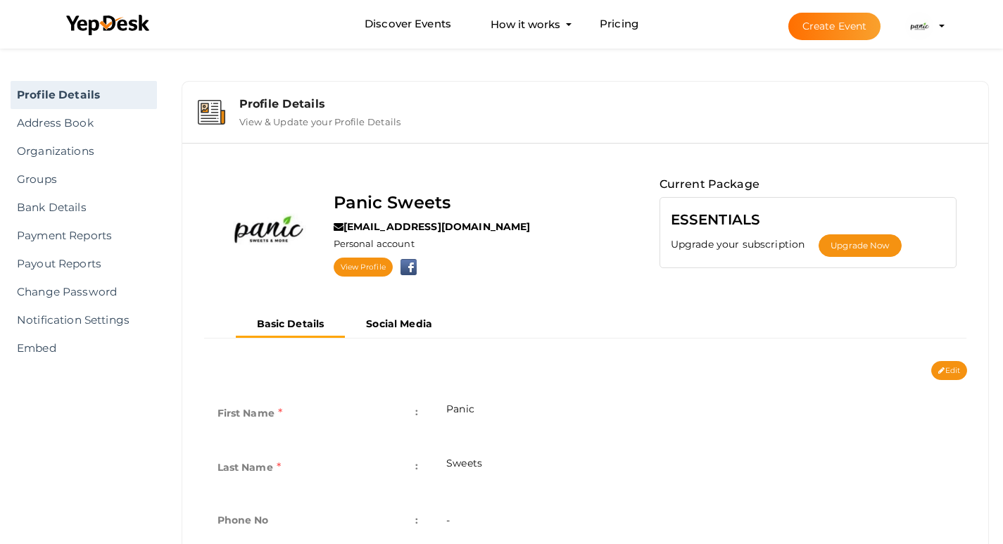
click at [302, 122] on label "View & Update your Profile Details" at bounding box center [320, 119] width 162 height 17
click at [218, 121] on img at bounding box center [211, 112] width 27 height 25
click at [391, 320] on b "Social Media" at bounding box center [399, 323] width 66 height 13
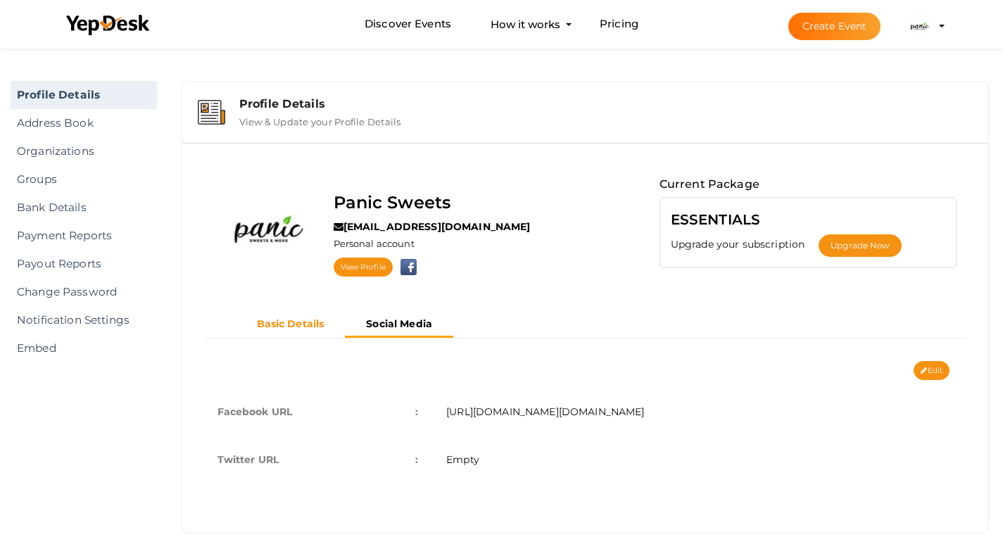
click at [287, 321] on b "Basic Details" at bounding box center [291, 323] width 68 height 13
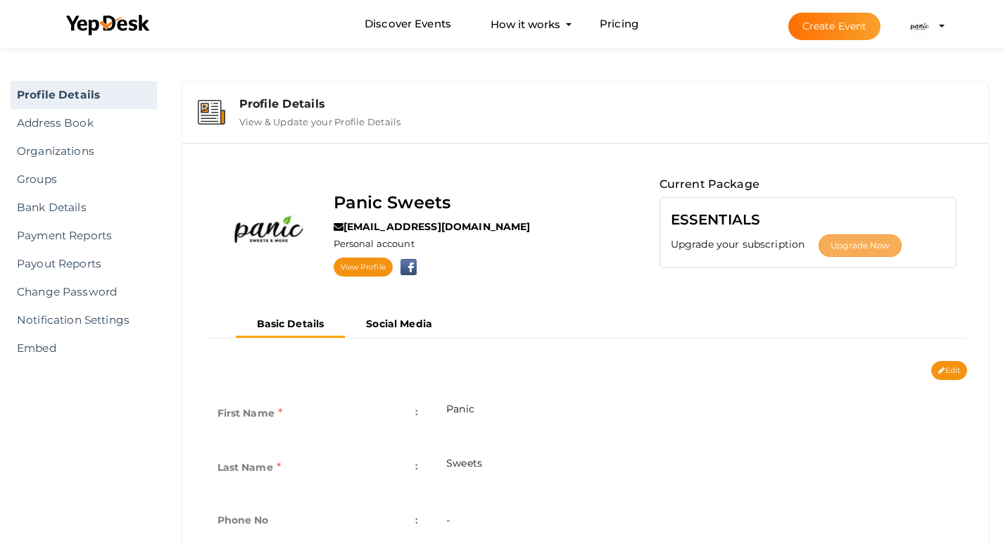
click at [875, 241] on button "Upgrade Now" at bounding box center [860, 245] width 82 height 23
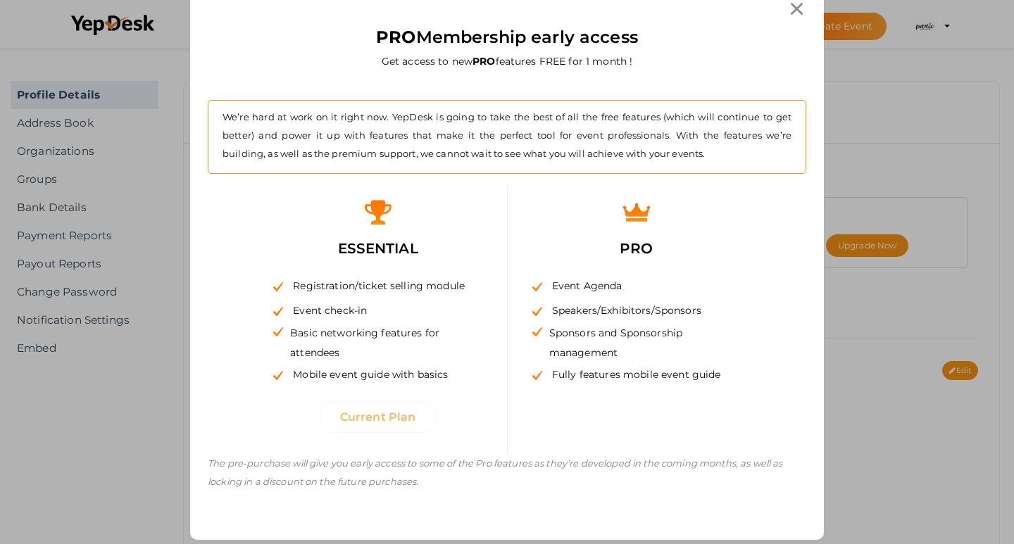
scroll to position [53, 0]
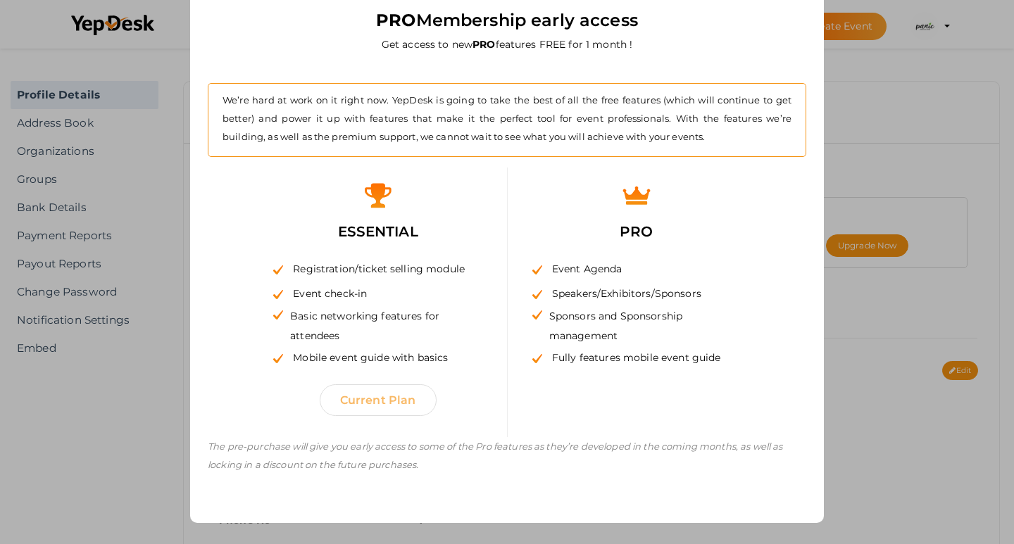
click at [389, 408] on button "Current Plan" at bounding box center [378, 400] width 117 height 32
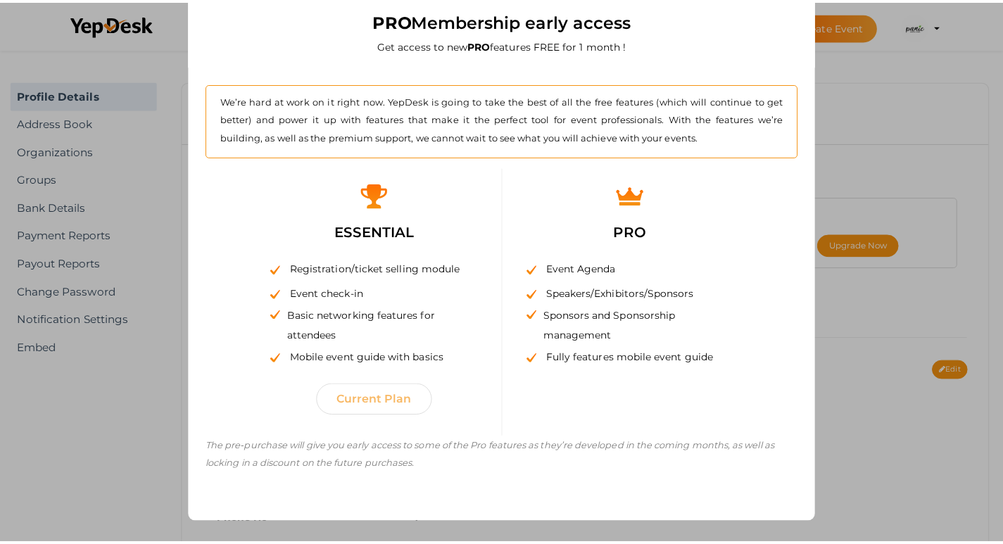
scroll to position [0, 0]
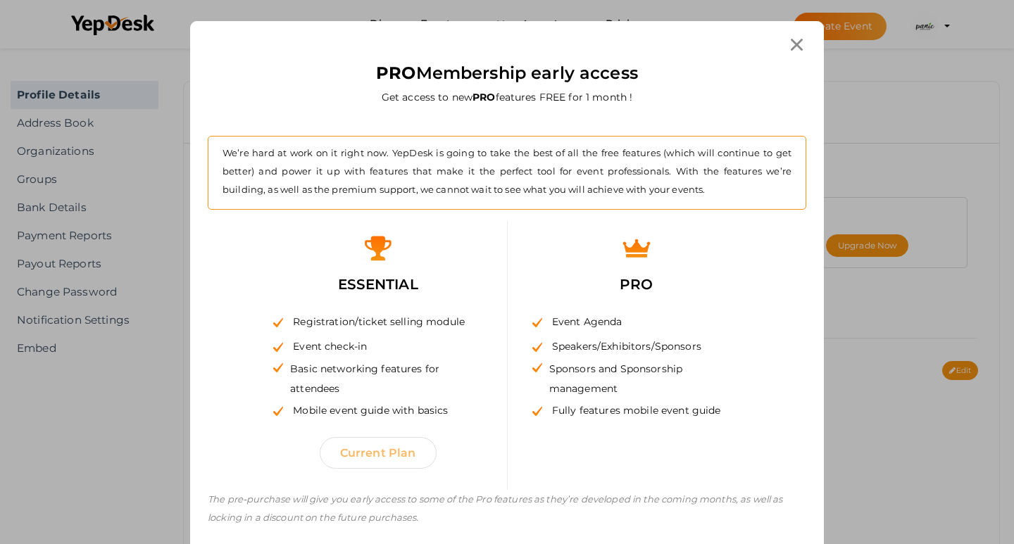
click at [373, 456] on button "Current Plan" at bounding box center [378, 453] width 117 height 32
click at [614, 365] on span "Sponsors and Sponsorship management" at bounding box center [641, 378] width 198 height 39
click at [661, 227] on div "PRO Event Agenda Speakers/Exhibitors/Sponsors Sponsors and Sponsorship manageme…" at bounding box center [636, 332] width 237 height 224
click at [796, 41] on icon at bounding box center [796, 45] width 12 height 12
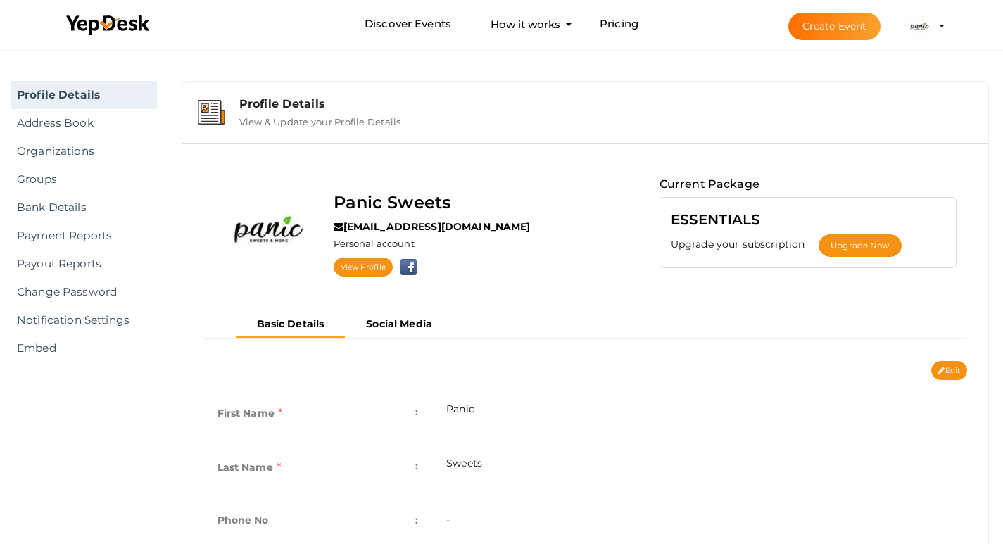
click at [391, 201] on label "Panic Sweets" at bounding box center [393, 202] width 118 height 27
click at [370, 227] on label "[EMAIL_ADDRESS][DOMAIN_NAME]" at bounding box center [432, 227] width 197 height 14
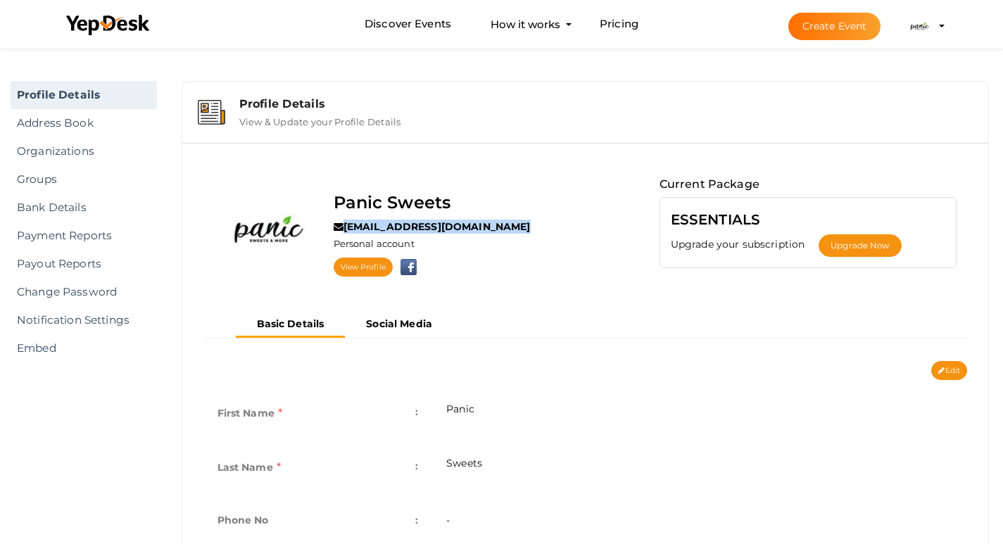
click at [370, 227] on label "[EMAIL_ADDRESS][DOMAIN_NAME]" at bounding box center [432, 227] width 197 height 14
click at [267, 231] on img at bounding box center [267, 228] width 106 height 106
click at [416, 201] on label "Panic Sweets" at bounding box center [393, 202] width 118 height 27
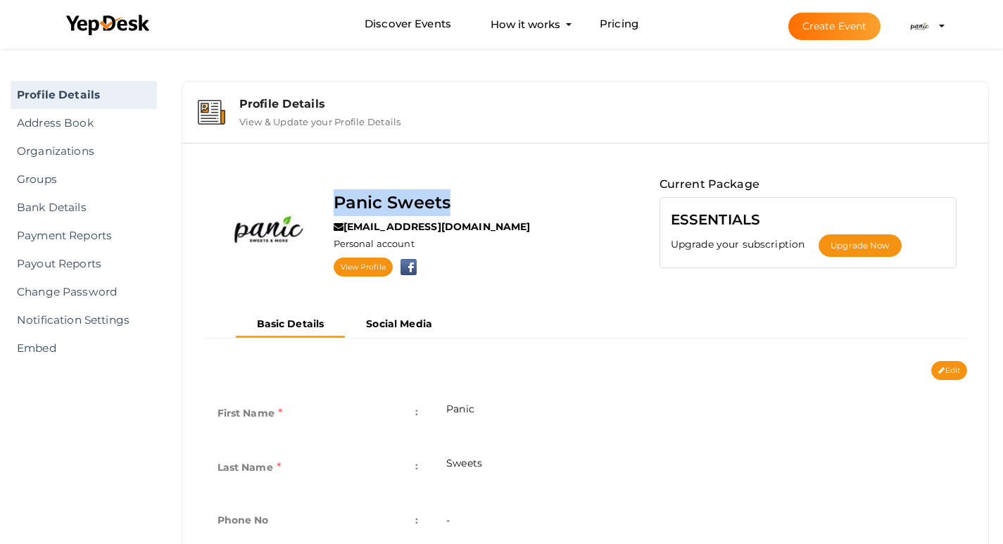
click at [416, 201] on label "Panic Sweets" at bounding box center [393, 202] width 118 height 27
click at [930, 22] on img at bounding box center [919, 26] width 28 height 28
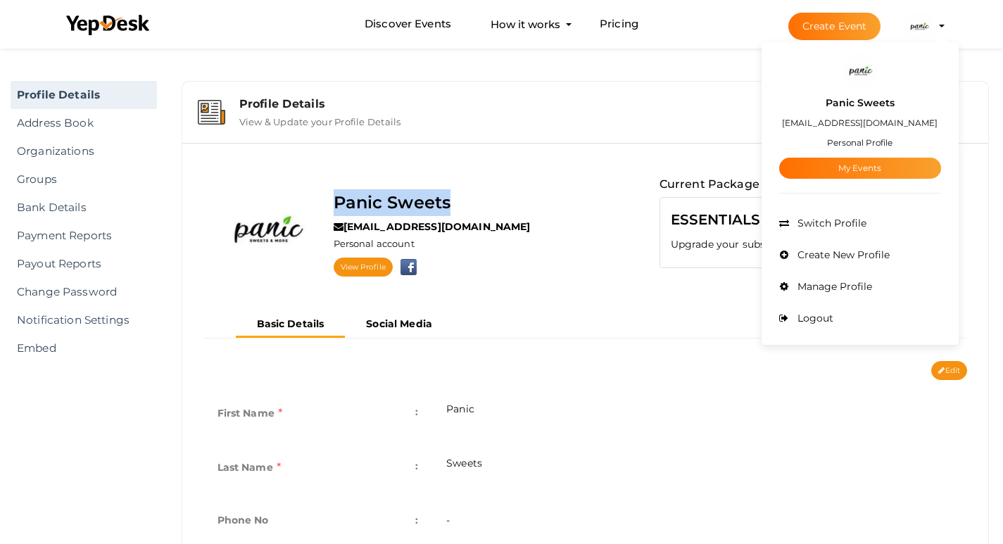
click at [858, 72] on img at bounding box center [860, 70] width 35 height 35
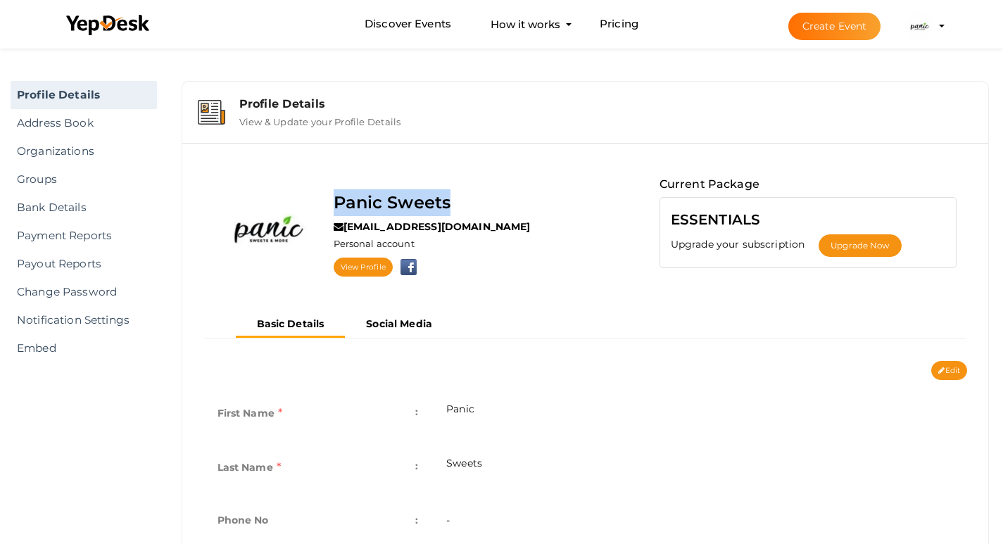
click at [858, 72] on div "Profile Details Address Book Organizations Groups Members SaaS App Users Submit…" at bounding box center [501, 59] width 1003 height 29
click at [913, 20] on img at bounding box center [919, 26] width 28 height 28
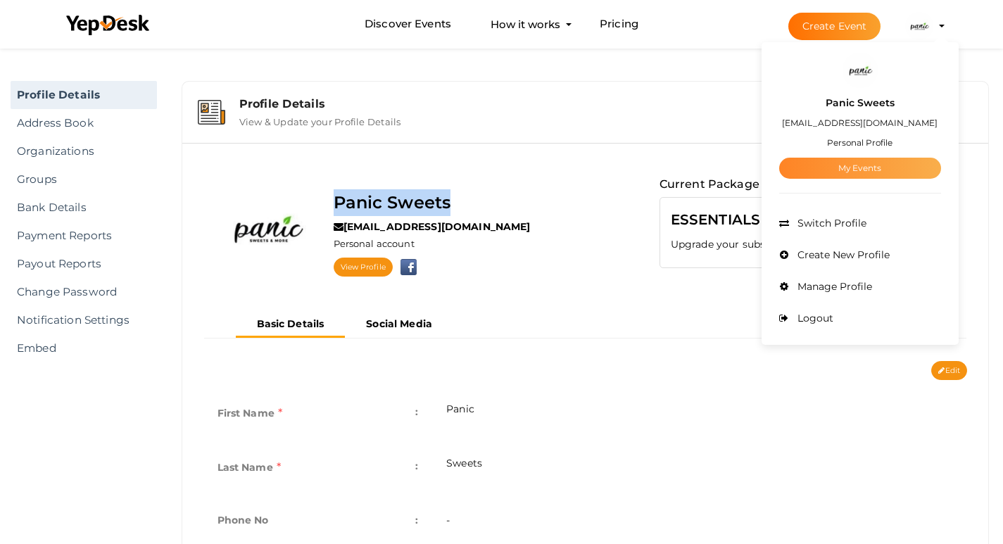
click at [857, 172] on link "My Events" at bounding box center [860, 168] width 162 height 21
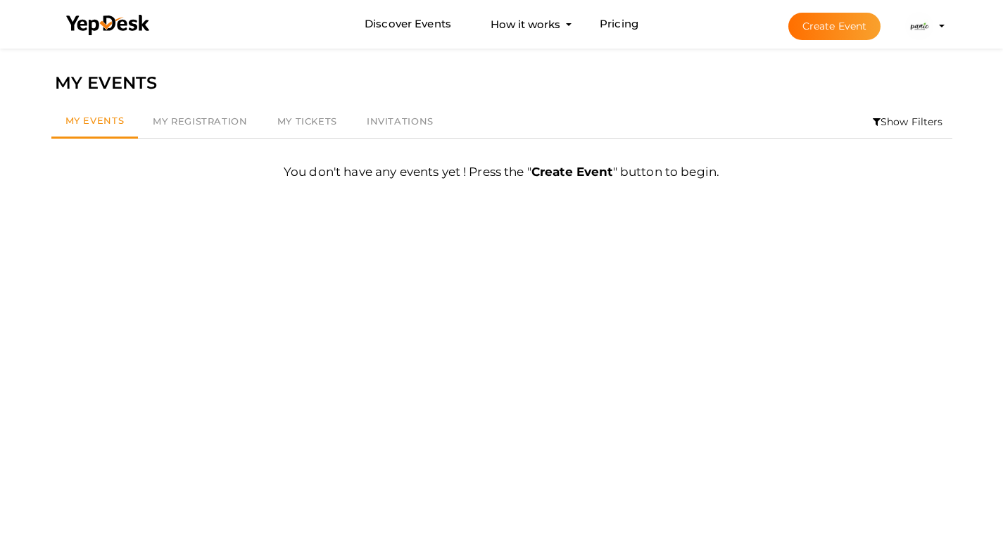
click at [926, 27] on img at bounding box center [919, 26] width 28 height 28
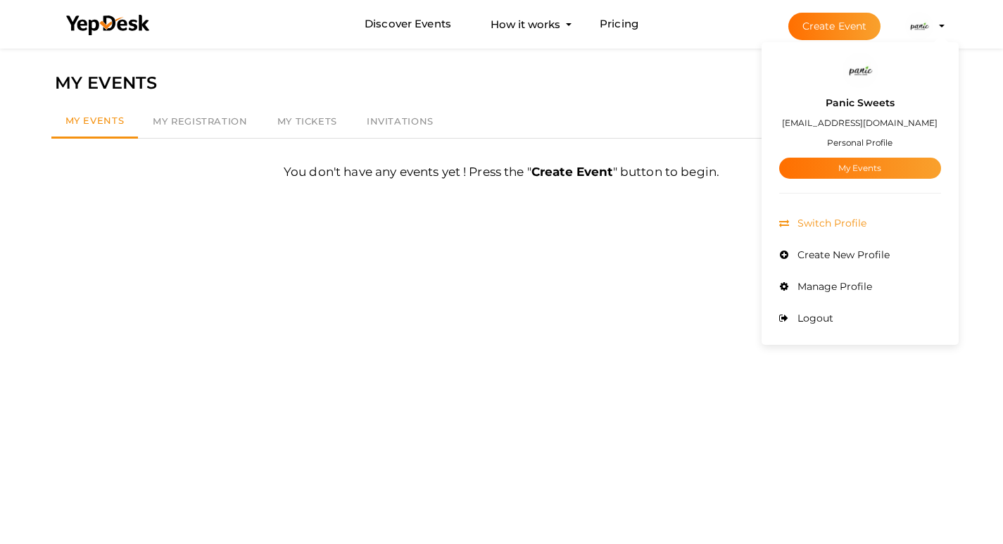
click at [814, 221] on span "Switch Profile" at bounding box center [830, 223] width 73 height 13
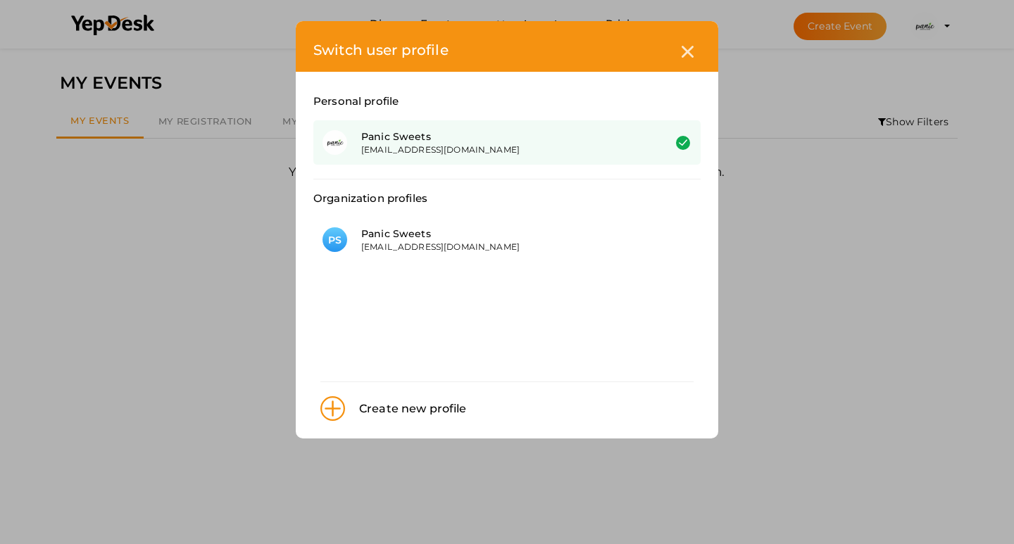
click at [443, 158] on div "Panic Sweets panicsweets29@gmail.com" at bounding box center [506, 142] width 387 height 44
click at [434, 149] on div "[EMAIL_ADDRESS][DOMAIN_NAME]" at bounding box center [501, 150] width 281 height 12
click at [926, 23] on div "Switch user profile Personal profile Panic Sweets panicsweets29@gmail.com Organ…" at bounding box center [507, 272] width 1014 height 544
click at [686, 59] on div at bounding box center [687, 52] width 26 height 26
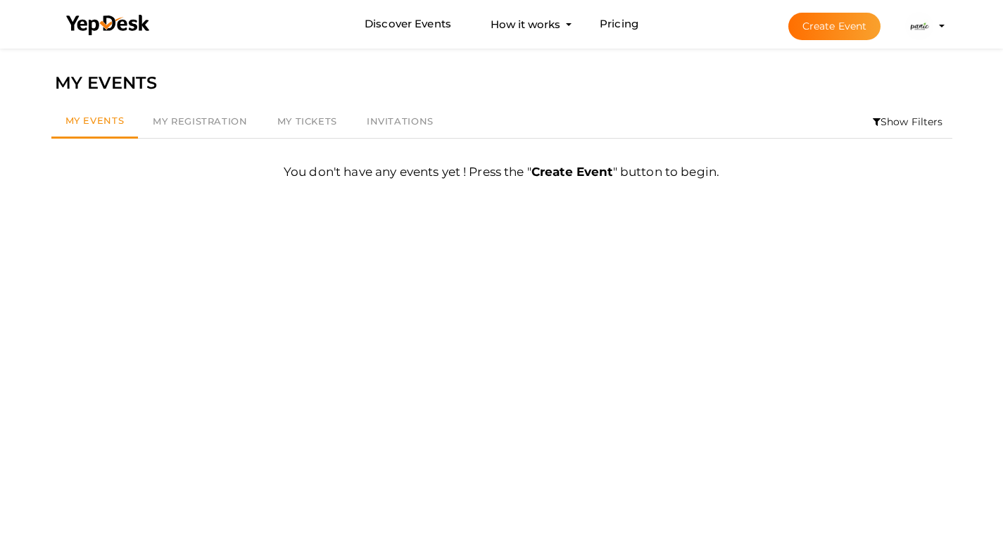
click at [922, 33] on img at bounding box center [919, 26] width 28 height 28
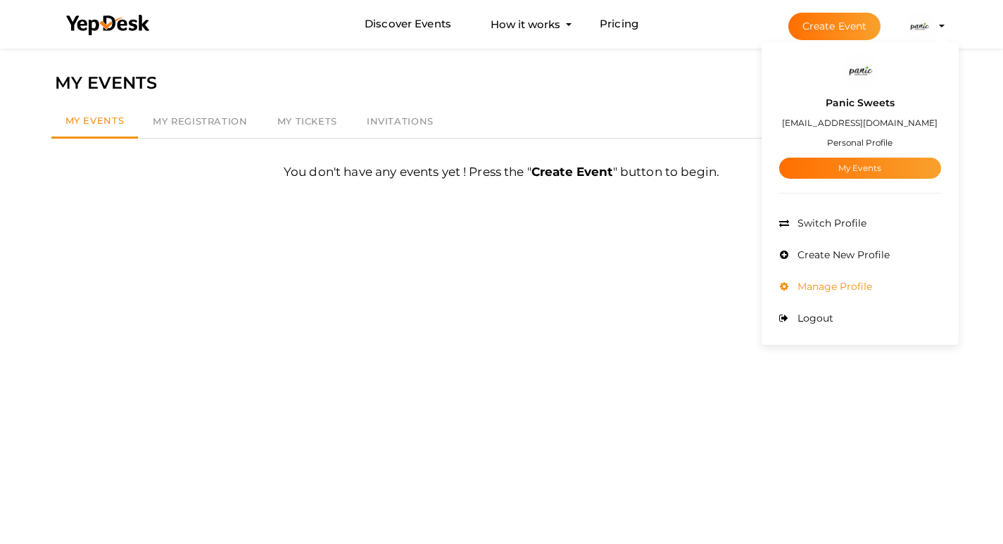
click at [873, 283] on li "Manage Profile" at bounding box center [860, 287] width 162 height 32
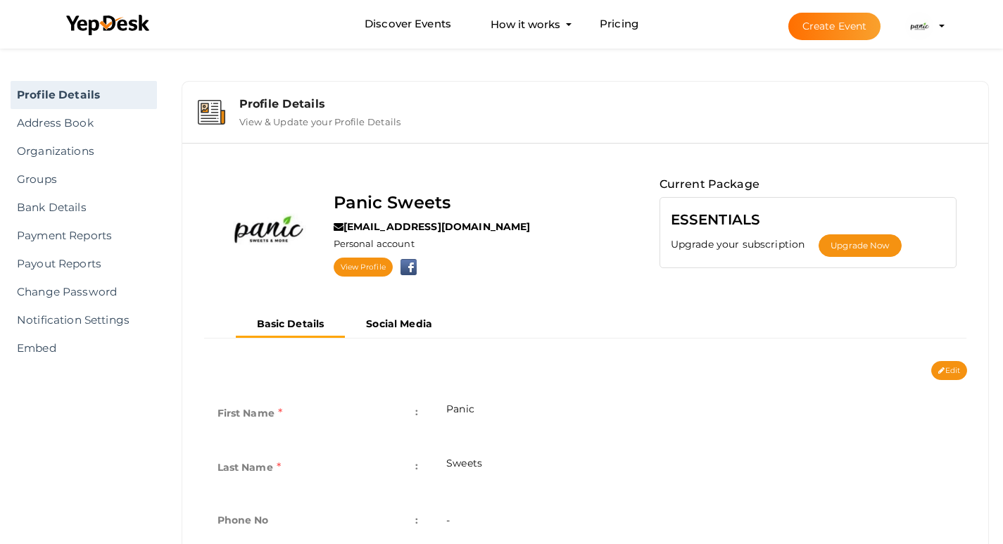
click at [937, 30] on button "Panic Sweets [EMAIL_ADDRESS][DOMAIN_NAME] Personal Profile My Events Admin Swit…" at bounding box center [919, 26] width 37 height 30
click at [915, 23] on img at bounding box center [919, 26] width 28 height 28
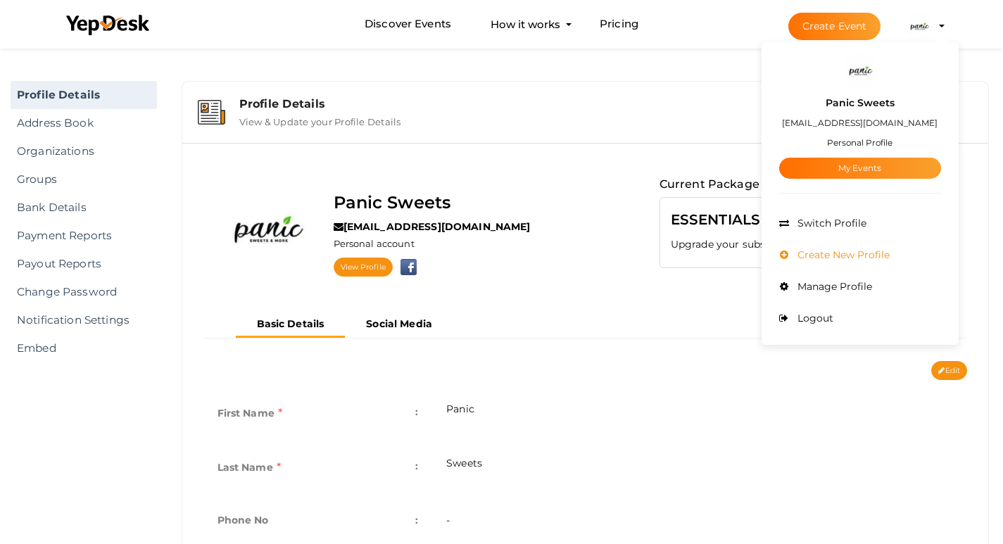
click at [836, 259] on span "Create New Profile" at bounding box center [842, 254] width 96 height 13
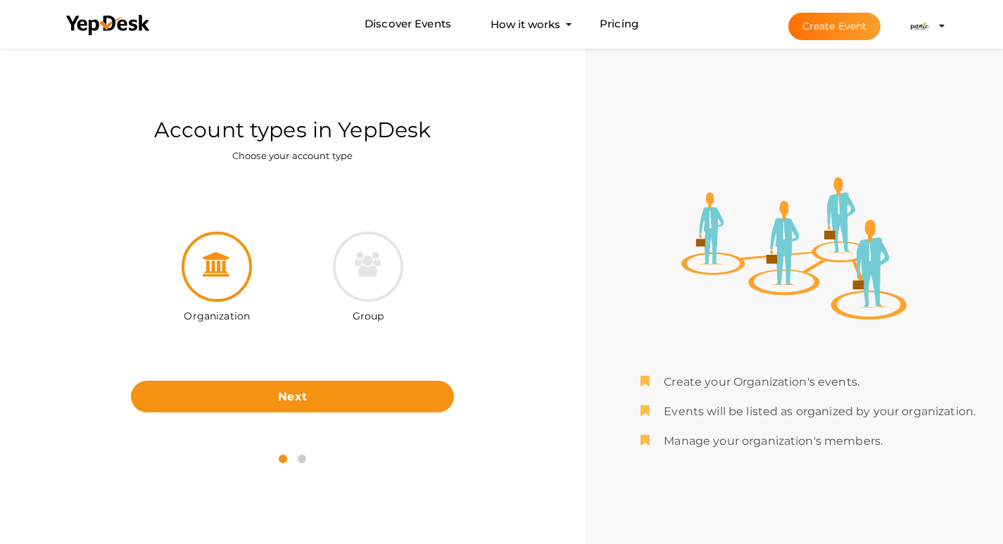
click at [924, 29] on img at bounding box center [919, 26] width 28 height 28
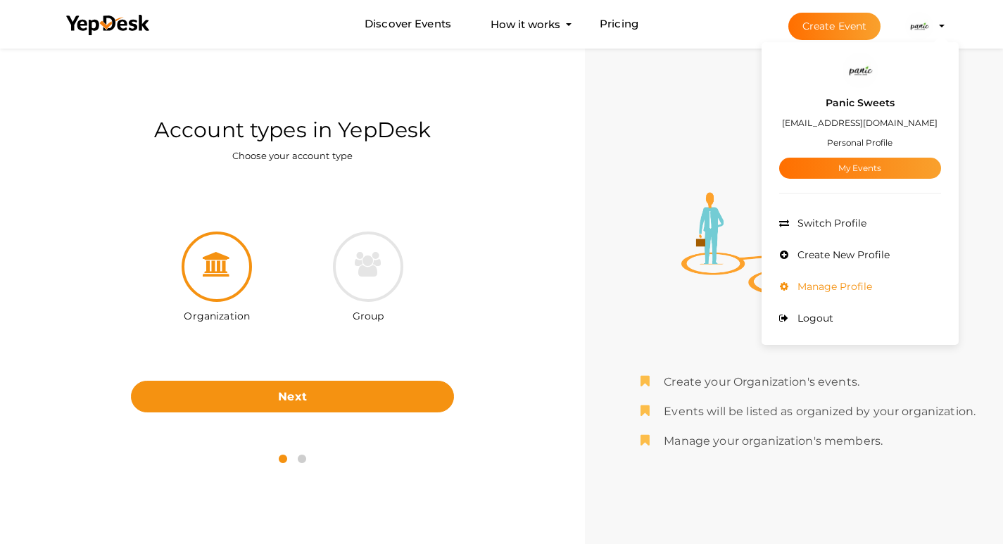
click at [844, 281] on span "Manage Profile" at bounding box center [833, 286] width 78 height 13
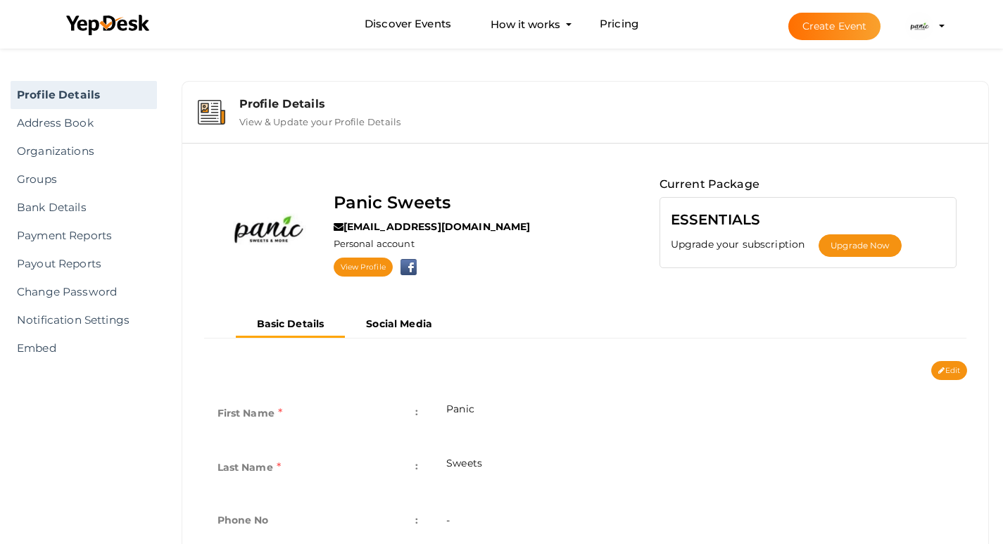
click at [911, 29] on img at bounding box center [919, 26] width 28 height 28
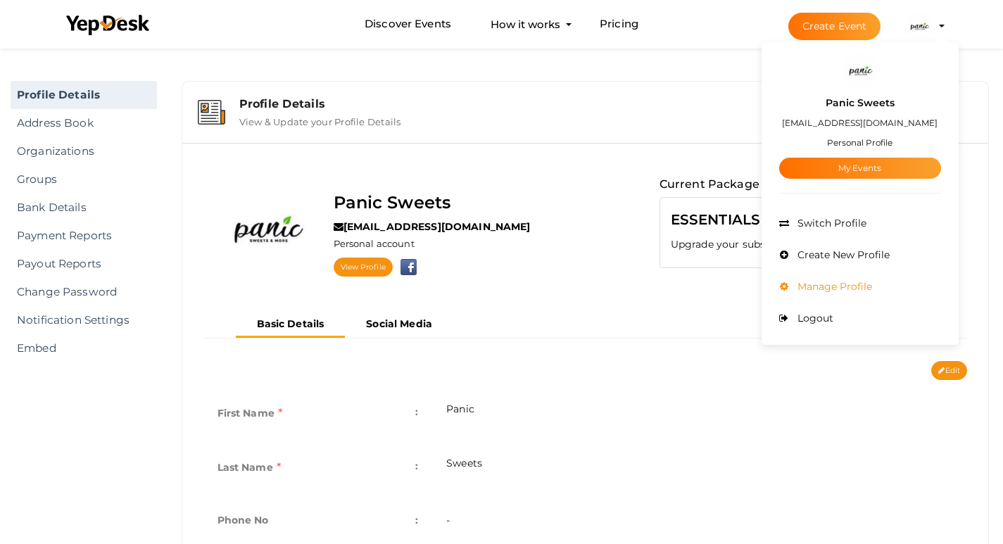
click at [843, 280] on span "Manage Profile" at bounding box center [833, 286] width 78 height 13
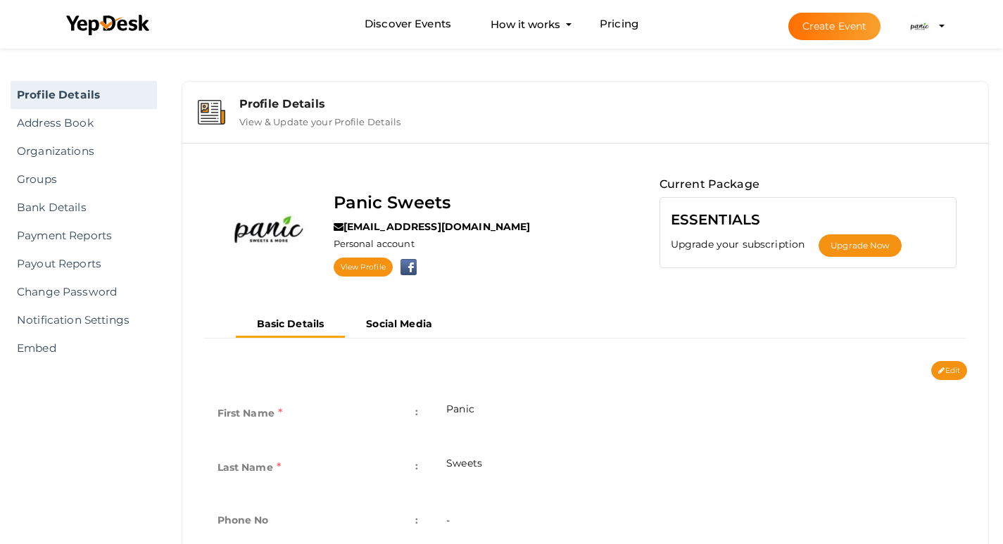
click at [923, 15] on img at bounding box center [919, 26] width 28 height 28
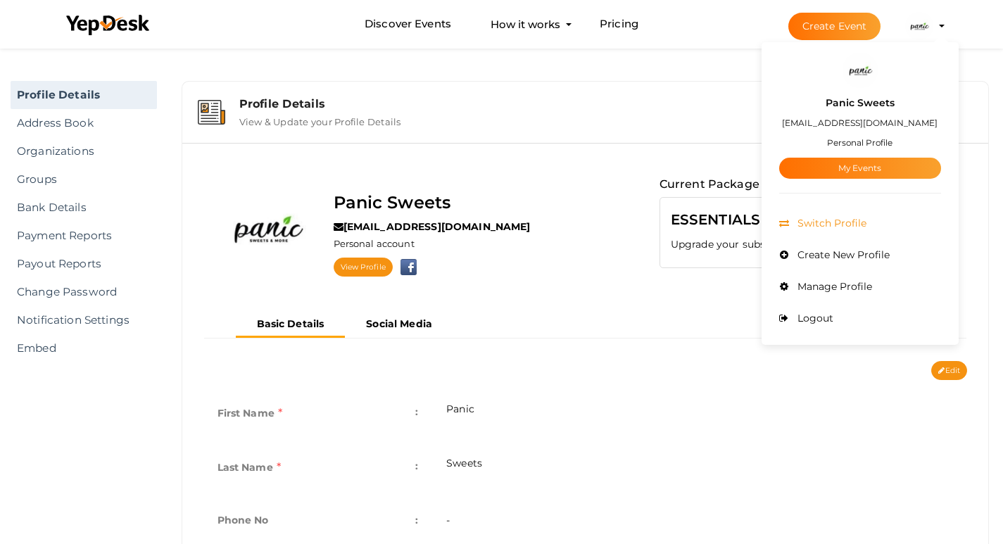
click at [840, 222] on span "Switch Profile" at bounding box center [830, 223] width 73 height 13
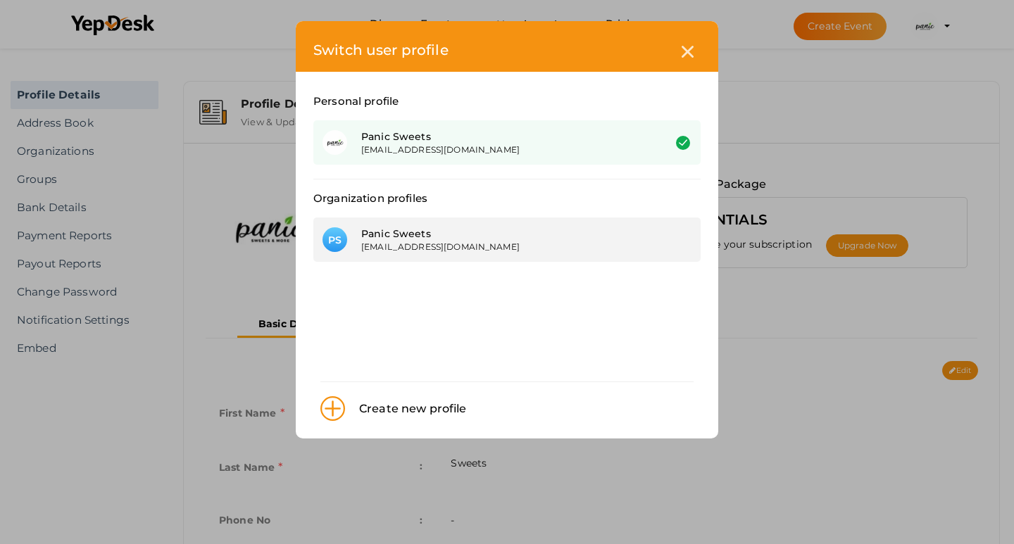
click at [478, 253] on div "[EMAIL_ADDRESS][DOMAIN_NAME]" at bounding box center [501, 247] width 281 height 12
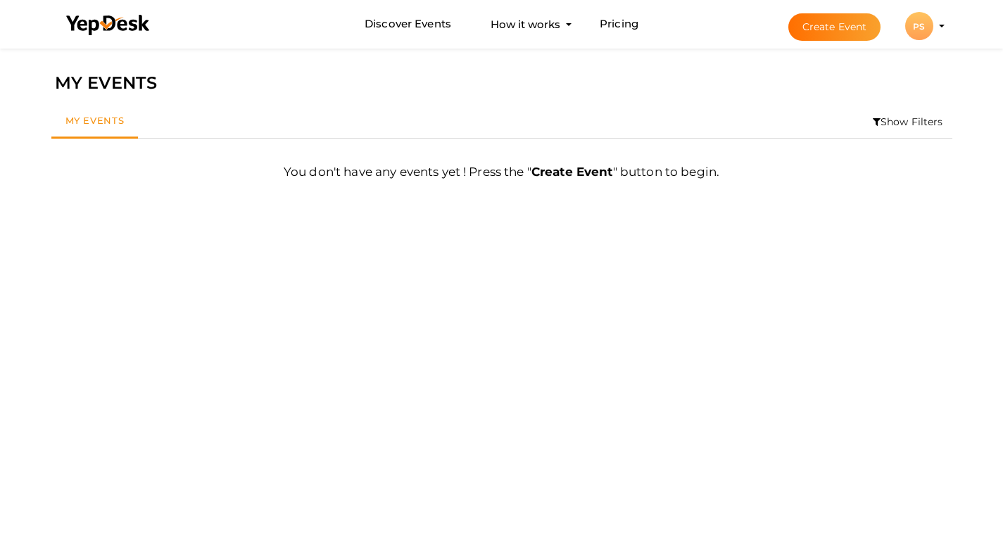
click at [918, 32] on div "PS" at bounding box center [919, 26] width 28 height 28
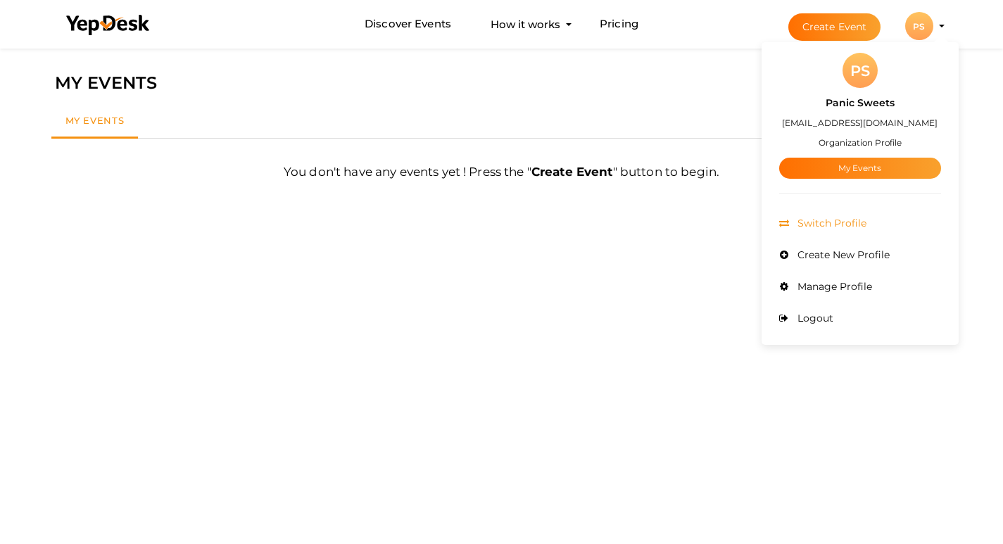
click at [849, 221] on span "Switch Profile" at bounding box center [830, 223] width 73 height 13
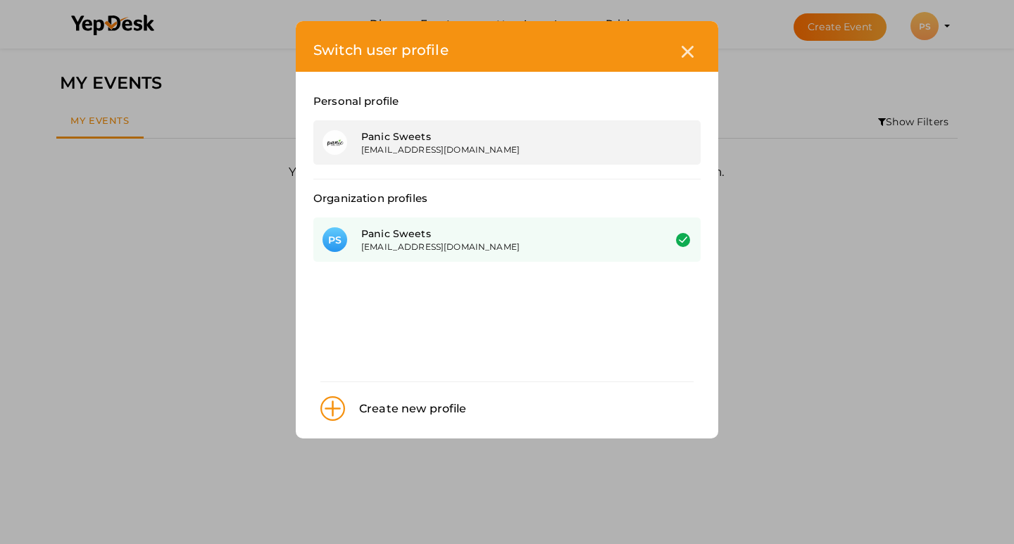
click at [479, 157] on div "Panic Sweets [EMAIL_ADDRESS][DOMAIN_NAME]" at bounding box center [506, 142] width 387 height 44
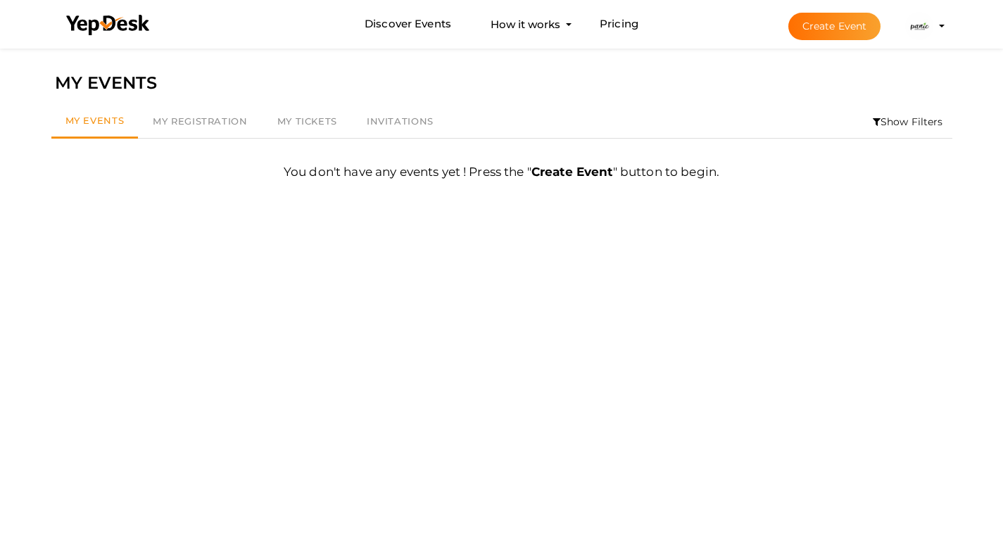
click at [929, 22] on img at bounding box center [919, 26] width 28 height 28
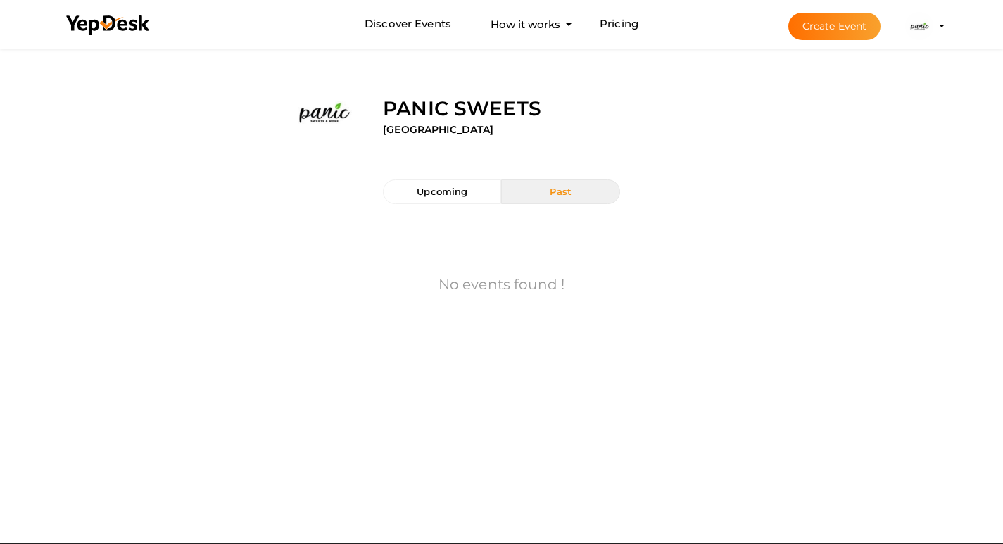
scroll to position [45, 0]
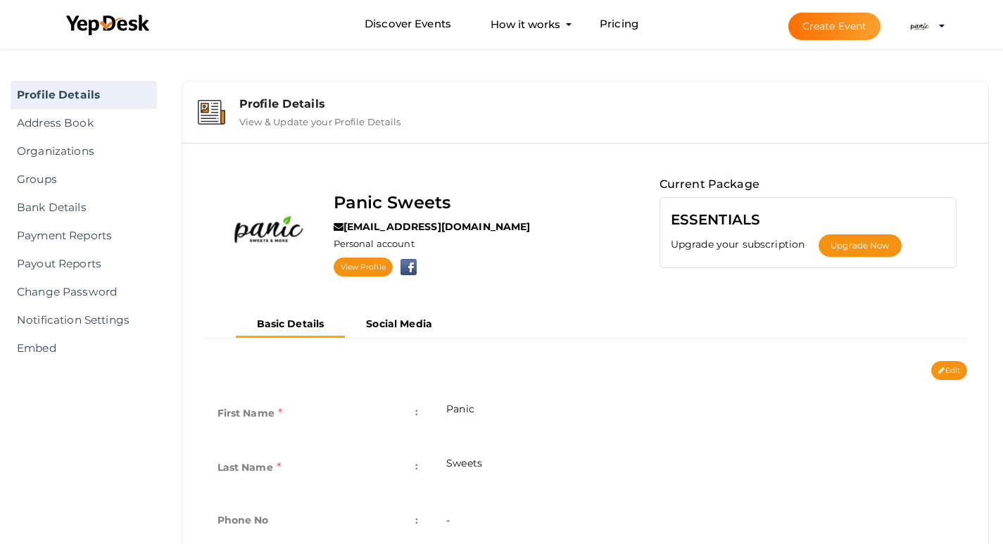
scroll to position [45, 0]
